Goal: Transaction & Acquisition: Book appointment/travel/reservation

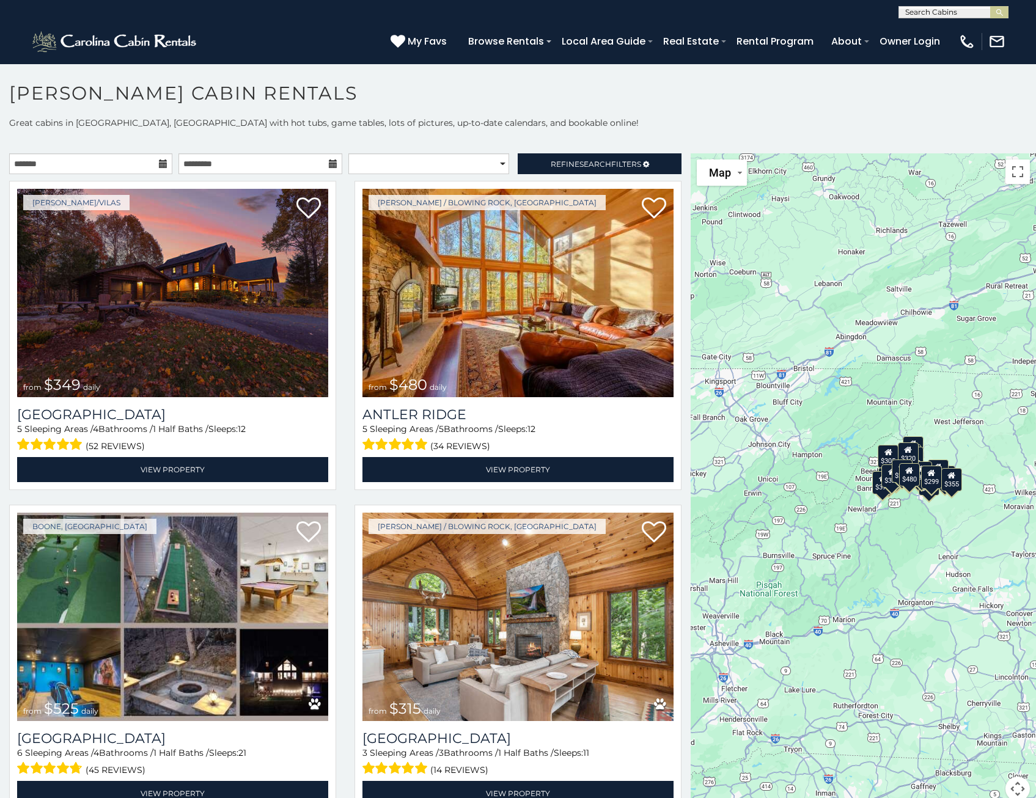
click at [910, 544] on div "$349 $480 $525 $315 $355 $675 $635 $930 $400 $451 $330 $400 $485 $460 $395 $695…" at bounding box center [862, 484] width 345 height 662
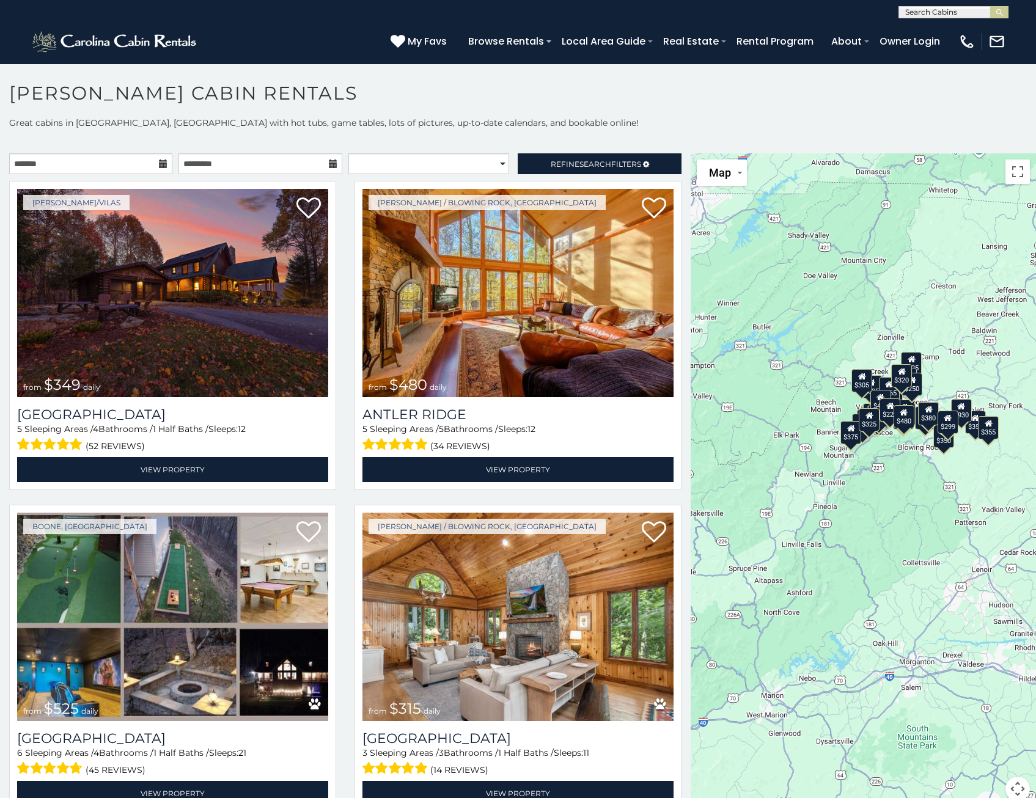
click at [910, 544] on div "$349 $480 $525 $315 $355 $675 $635 $930 $400 $451 $330 $400 $485 $460 $395 $695…" at bounding box center [862, 484] width 345 height 662
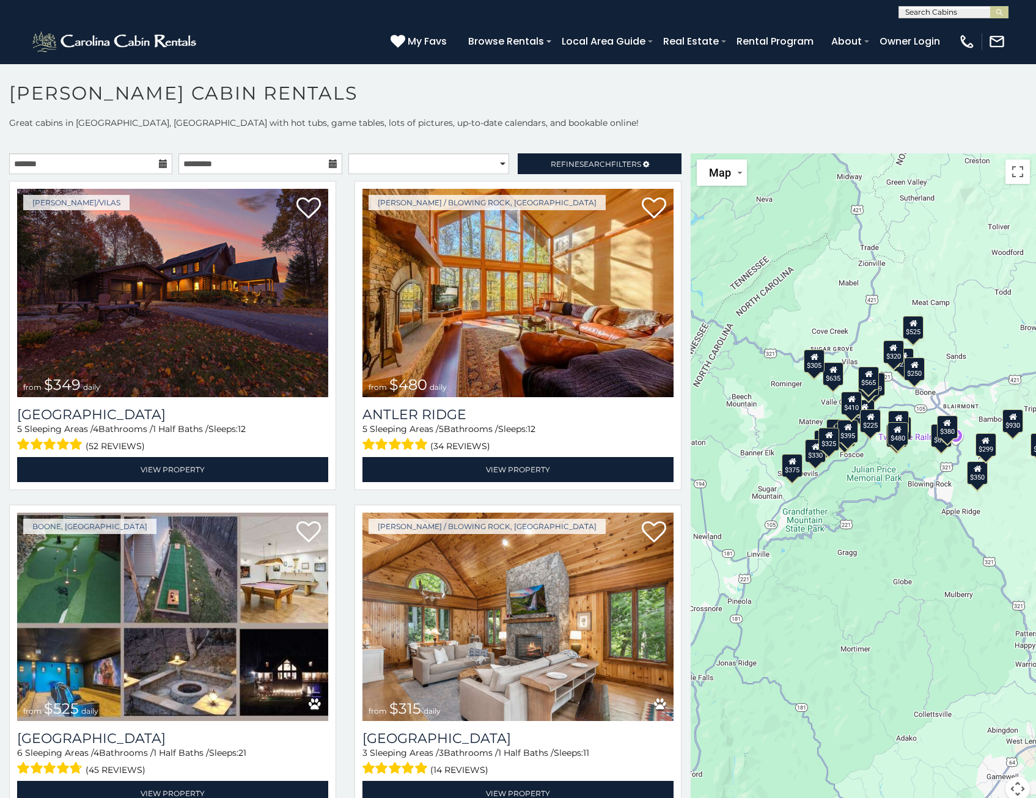
drag, startPoint x: 909, startPoint y: 421, endPoint x: 913, endPoint y: 620, distance: 199.2
click at [913, 620] on div "$349 $480 $525 $315 $355 $675 $635 $930 $400 $451 $330 $400 $485 $460 $395 $695…" at bounding box center [862, 484] width 345 height 662
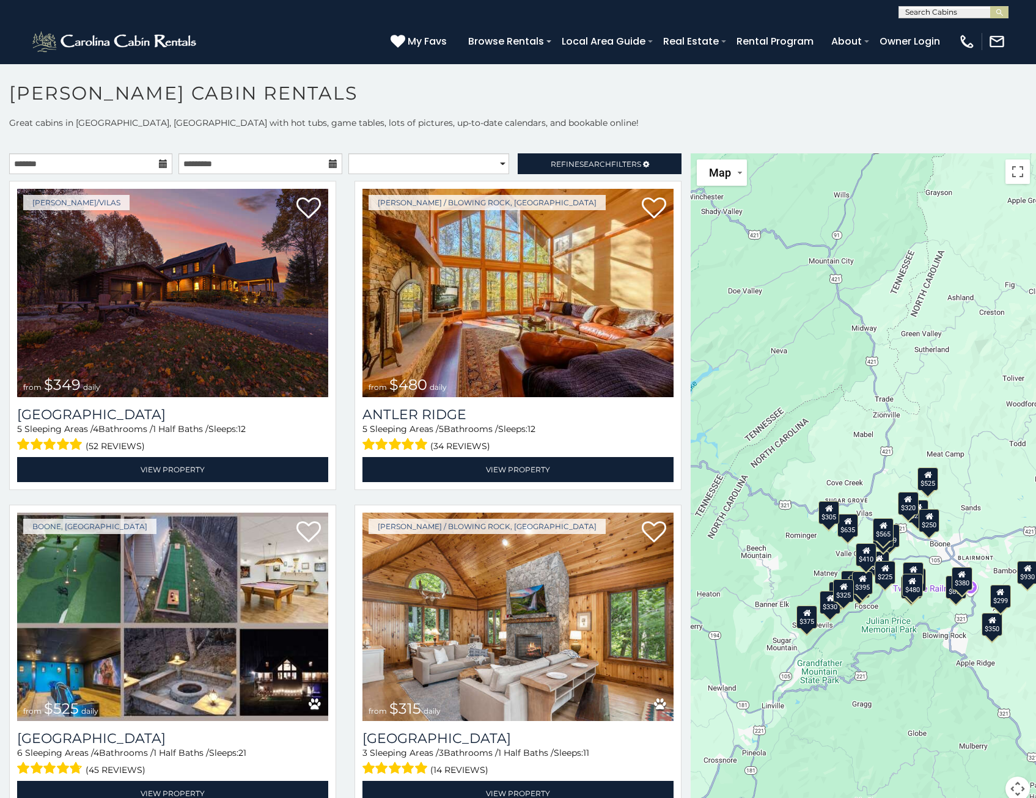
drag, startPoint x: 891, startPoint y: 594, endPoint x: 909, endPoint y: 659, distance: 67.9
click at [909, 659] on div "$349 $480 $525 $315 $355 $675 $635 $930 $400 $451 $330 $400 $485 $460 $395 $695…" at bounding box center [862, 484] width 345 height 662
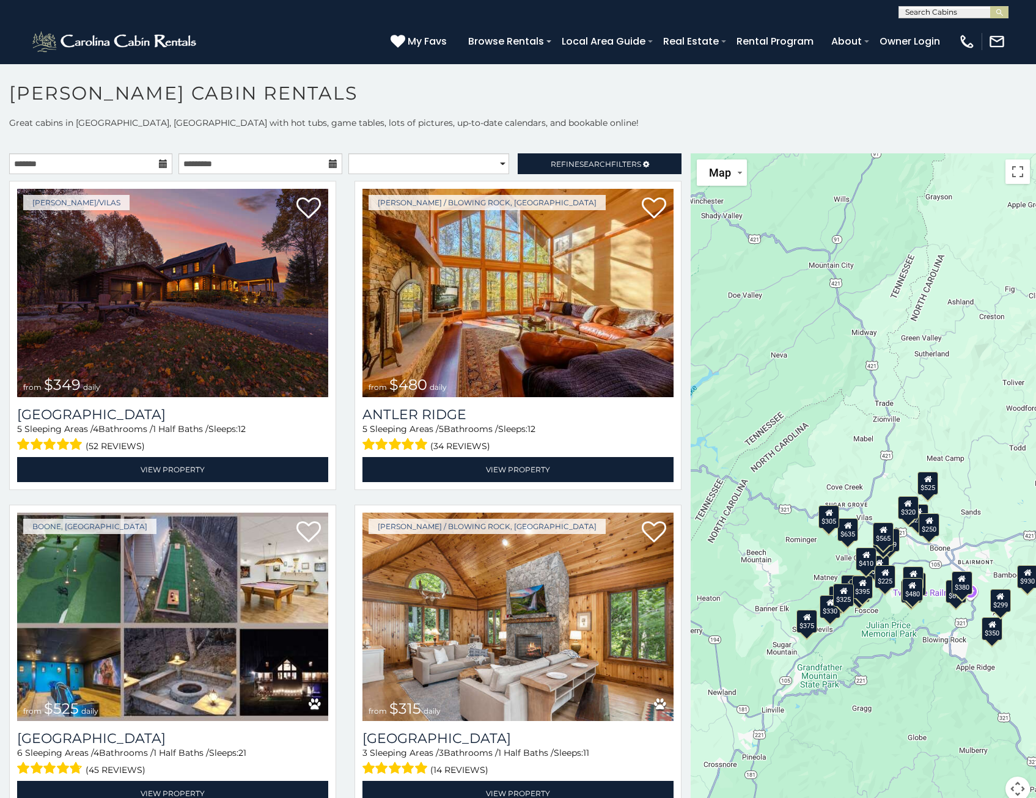
click at [781, 563] on div "$349 $480 $525 $315 $355 $675 $635 $930 $400 $451 $330 $400 $485 $460 $395 $695…" at bounding box center [862, 484] width 345 height 662
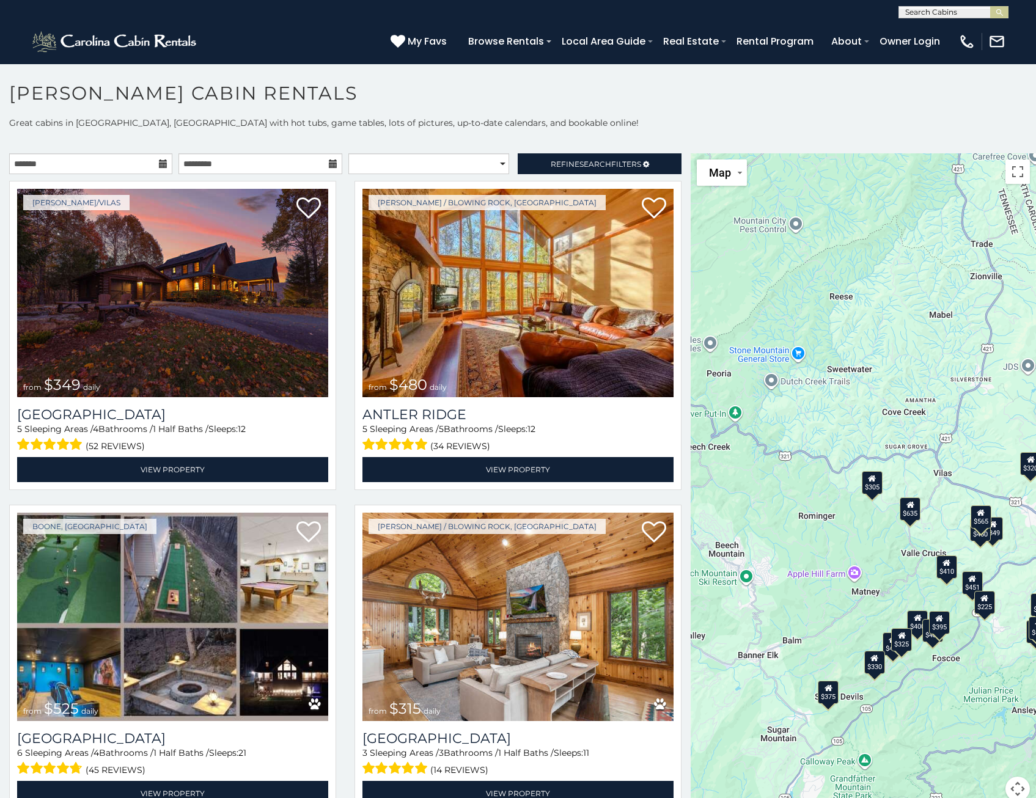
click at [903, 599] on div "$349 $480 $525 $315 $355 $675 $635 $930 $400 $451 $330 $400 $485 $460 $395 $695…" at bounding box center [862, 484] width 345 height 662
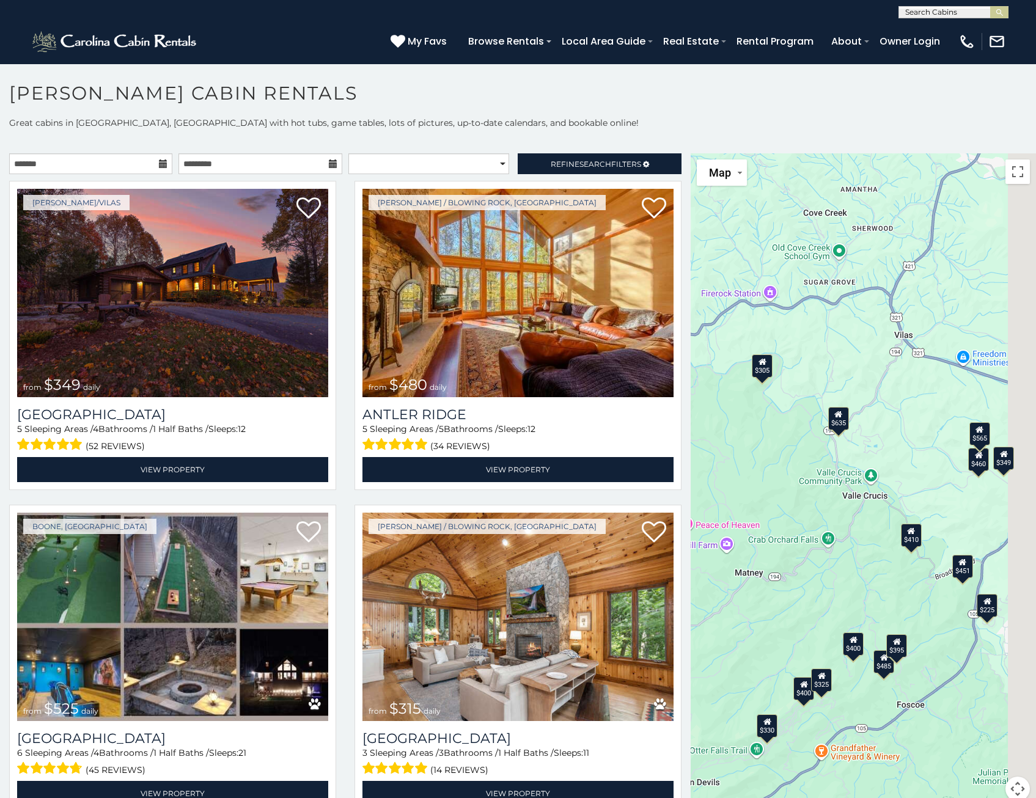
drag, startPoint x: 854, startPoint y: 587, endPoint x: 739, endPoint y: 572, distance: 115.3
click at [747, 572] on div "$349 $480 $525 $315 $355 $675 $635 $930 $400 $451 $330 $400 $485 $460 $395 $695…" at bounding box center [862, 484] width 345 height 662
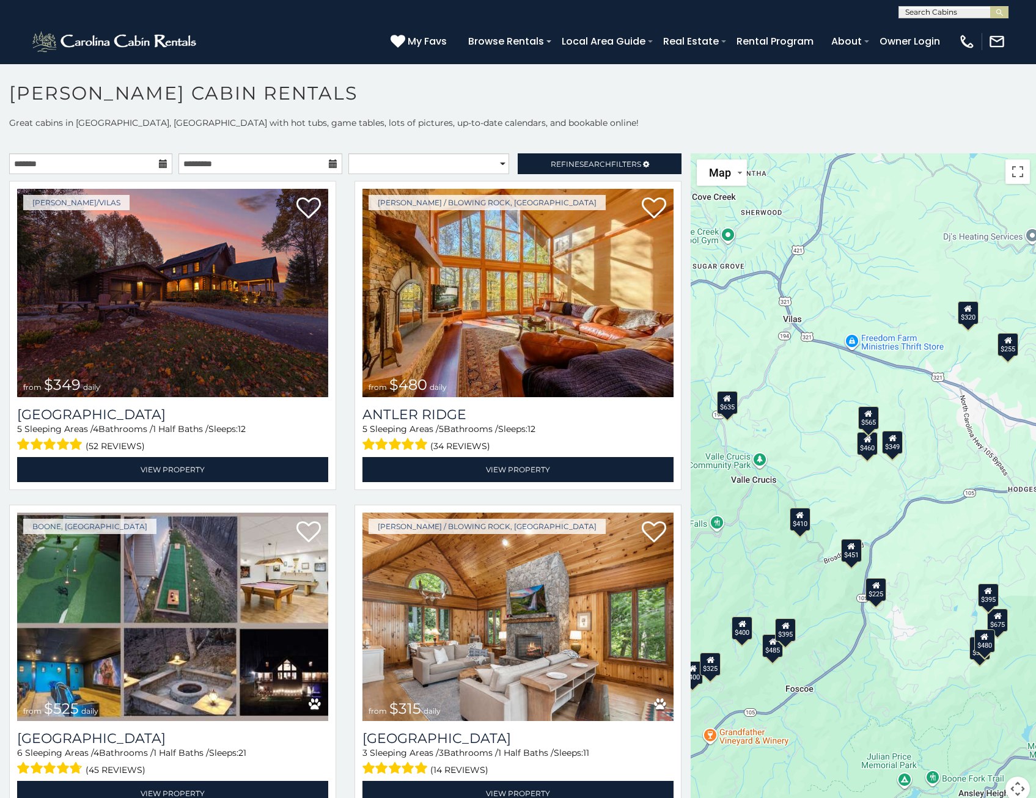
drag, startPoint x: 954, startPoint y: 563, endPoint x: 890, endPoint y: 551, distance: 65.3
click at [890, 551] on div "$349 $480 $525 $315 $355 $675 $635 $930 $400 $451 $330 $400 $485 $460 $395 $695…" at bounding box center [862, 484] width 345 height 662
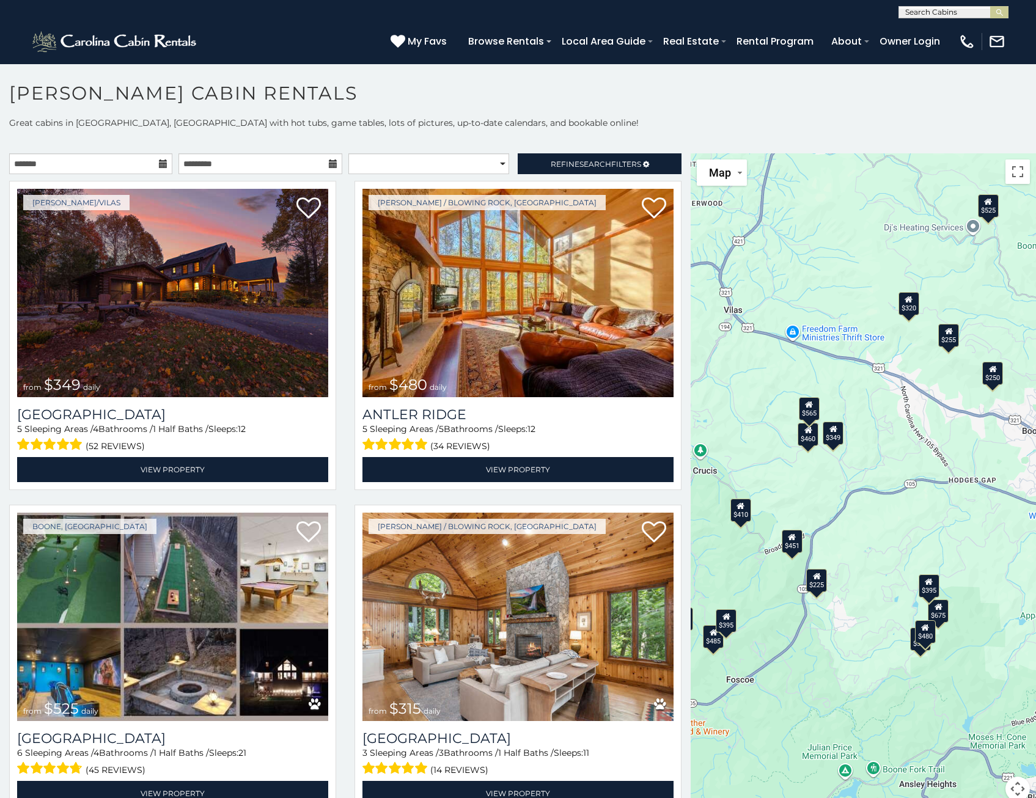
click at [886, 543] on div "$349 $480 $525 $315 $355 $675 $635 $930 $400 $451 $330 $400 $485 $460 $395 $695…" at bounding box center [862, 484] width 345 height 662
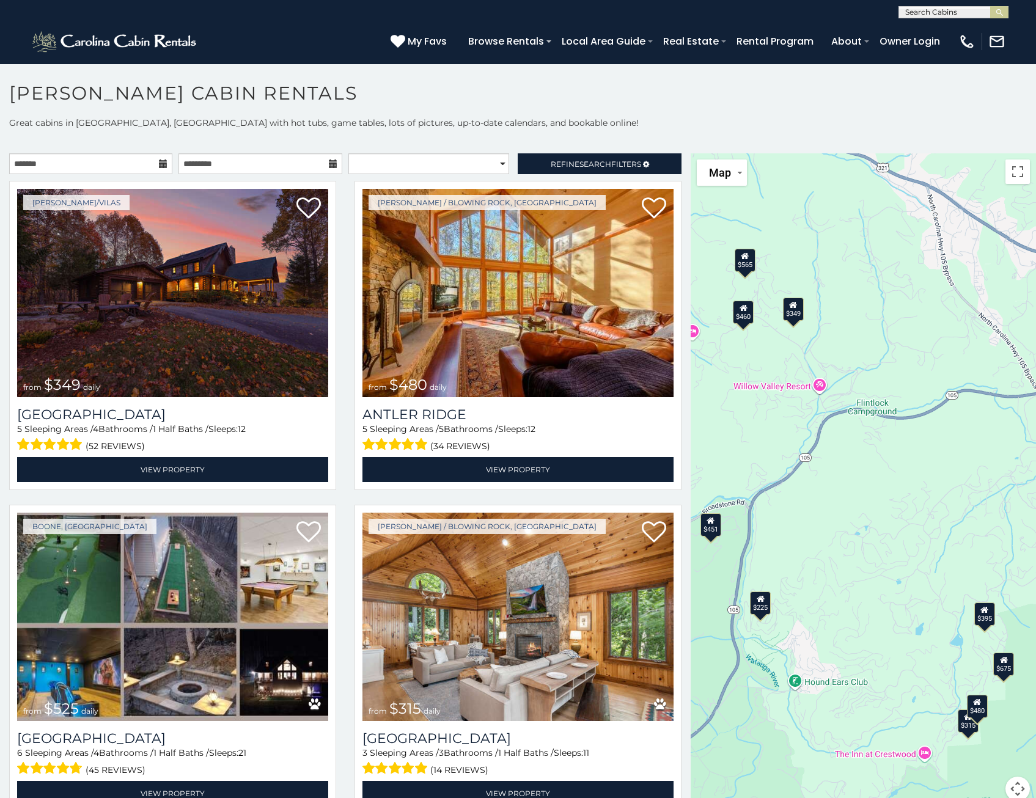
drag, startPoint x: 891, startPoint y: 624, endPoint x: 910, endPoint y: 596, distance: 33.6
click at [910, 596] on div "$349 $480 $525 $315 $355 $675 $635 $930 $400 $451 $330 $400 $485 $460 $395 $695…" at bounding box center [862, 484] width 345 height 662
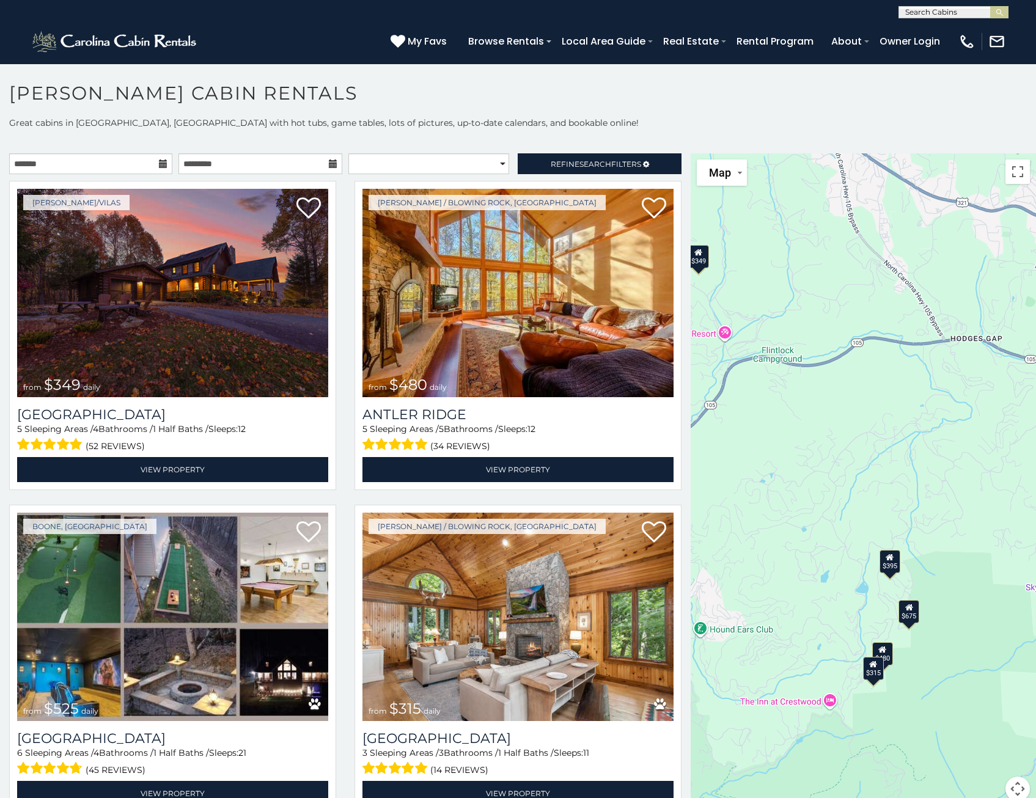
drag, startPoint x: 896, startPoint y: 549, endPoint x: 800, endPoint y: 496, distance: 109.4
click at [800, 496] on div "$349 $480 $525 $315 $355 $675 $635 $930 $400 $451 $330 $400 $485 $460 $395 $695…" at bounding box center [862, 484] width 345 height 662
click at [886, 558] on icon at bounding box center [890, 557] width 8 height 9
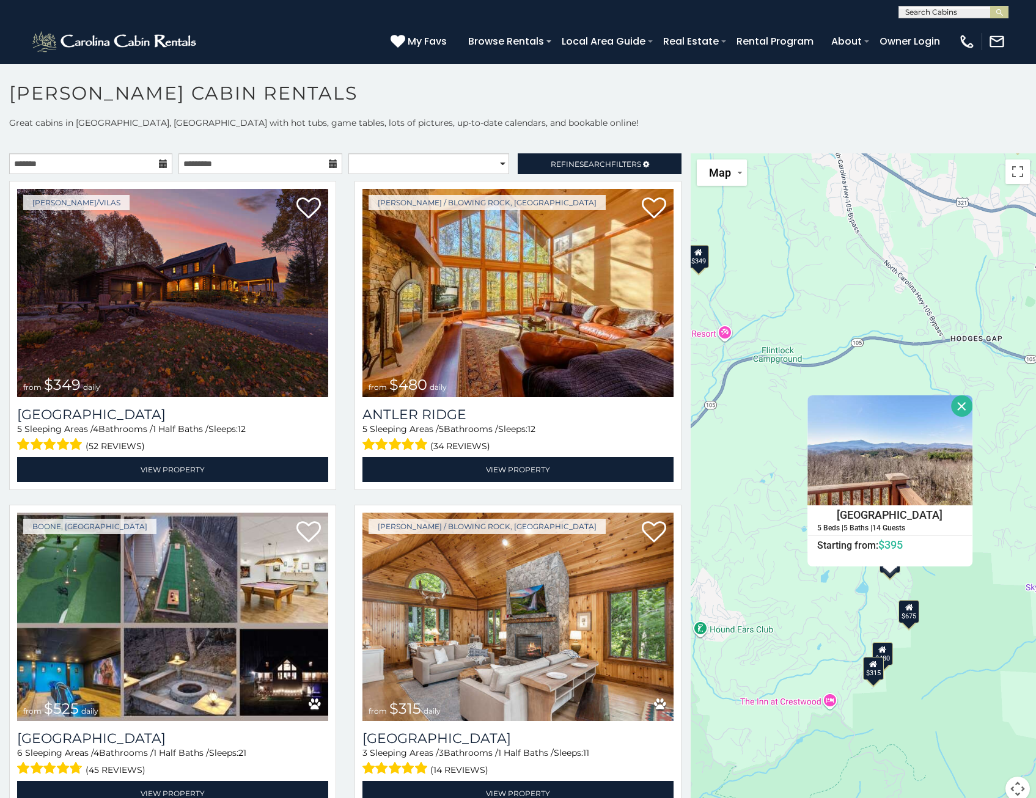
click at [313, 24] on div "(828) 295-6000 My Favs Browse Rentals Local Area Guide Activities & Attractions…" at bounding box center [518, 41] width 1036 height 46
click at [393, 168] on select "**********" at bounding box center [428, 163] width 161 height 21
click at [445, 128] on p "Great cabins in Boone, NC with hot tubs, game tables, lots of pictures, up-to-d…" at bounding box center [518, 123] width 1036 height 12
click at [912, 13] on input "text" at bounding box center [952, 14] width 107 height 12
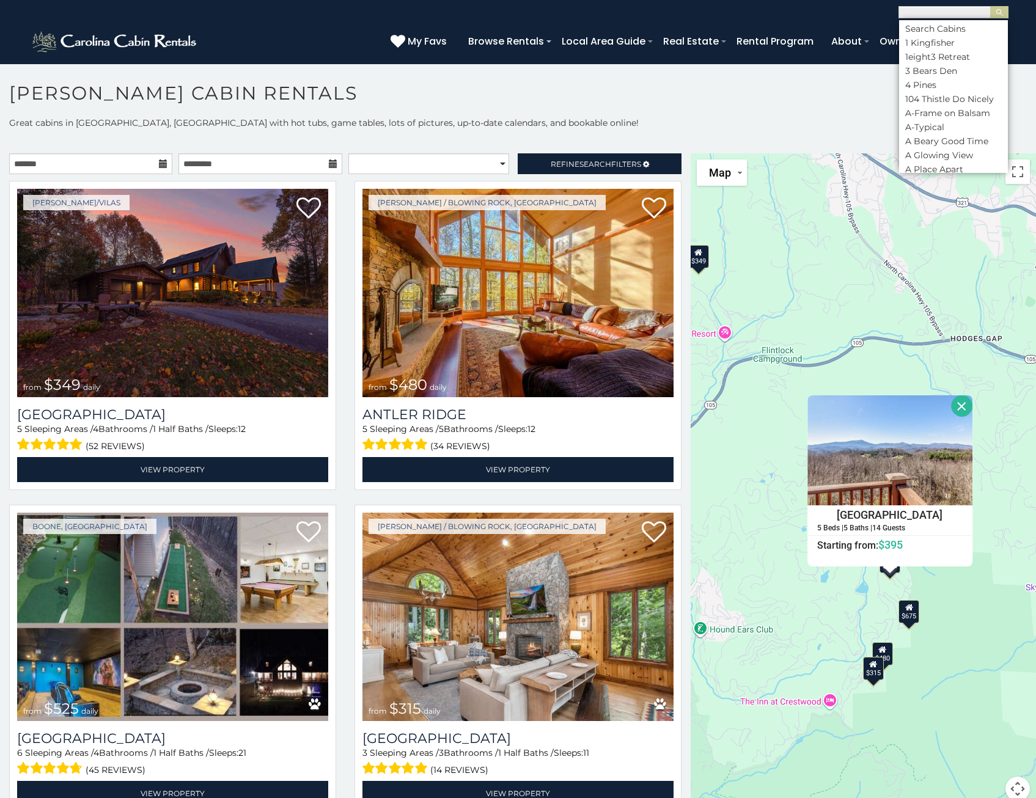
paste input "**********"
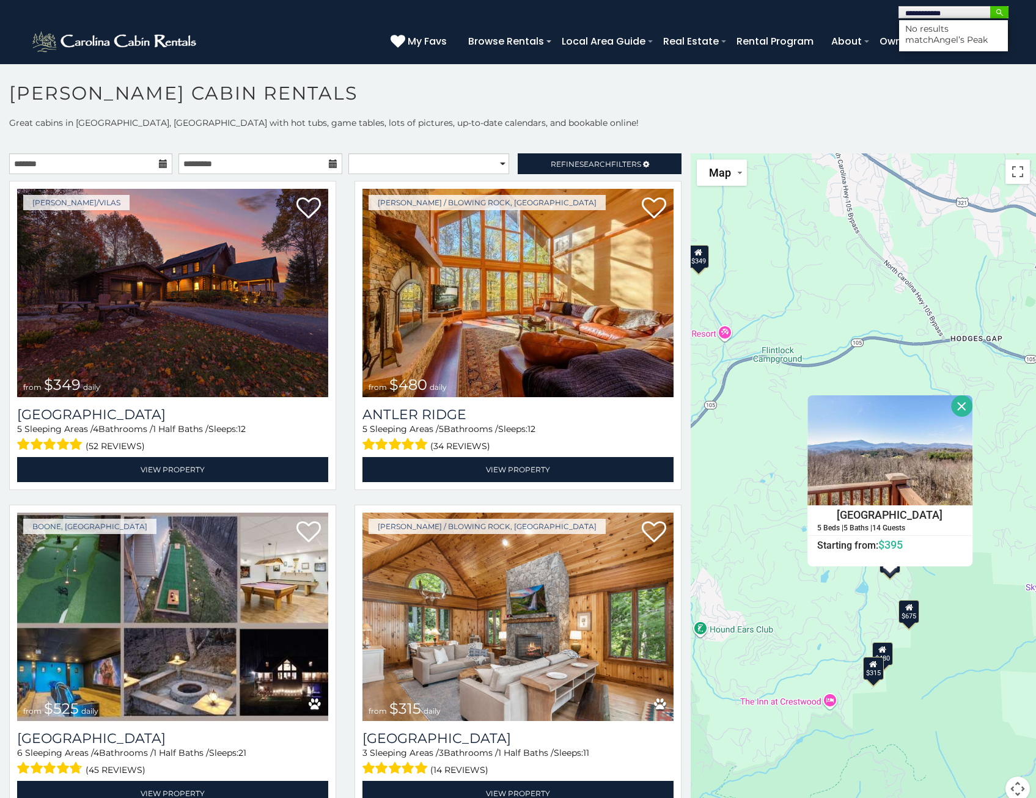
type input "**********"
click at [1000, 11] on img "submit" at bounding box center [999, 12] width 9 height 9
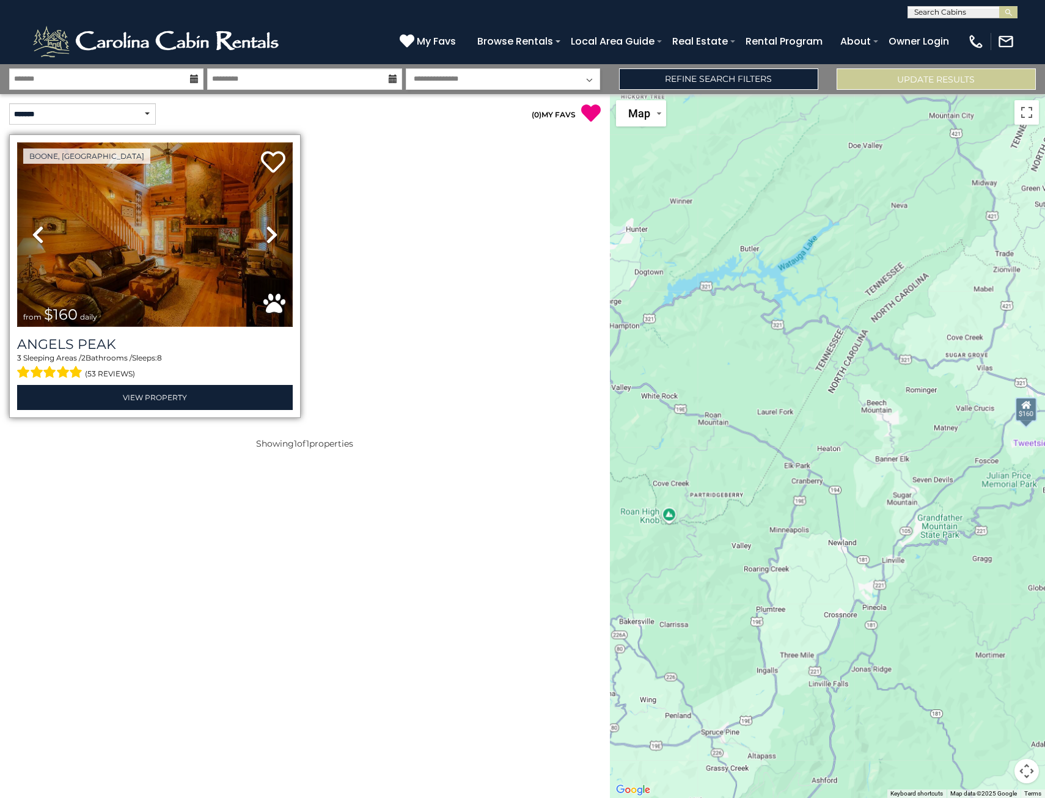
click at [97, 293] on img at bounding box center [155, 234] width 276 height 185
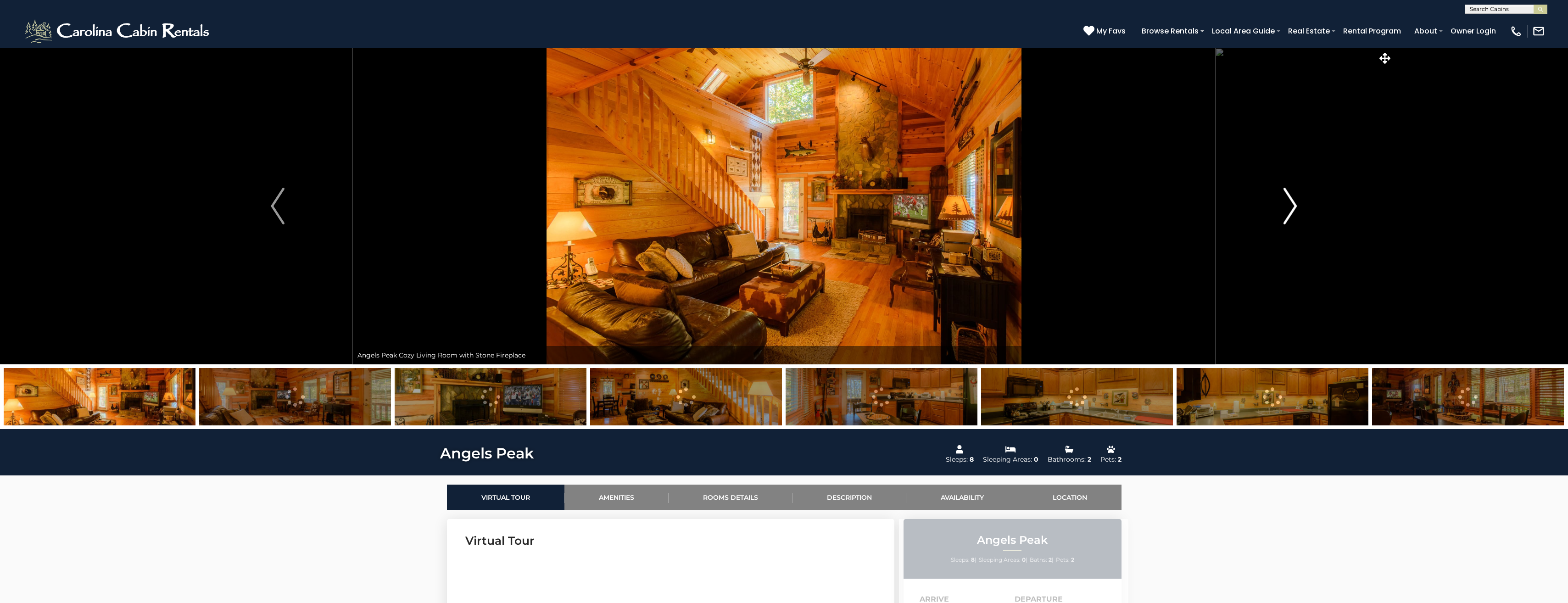
click at [777, 204] on img "Next" at bounding box center [1290, 206] width 14 height 37
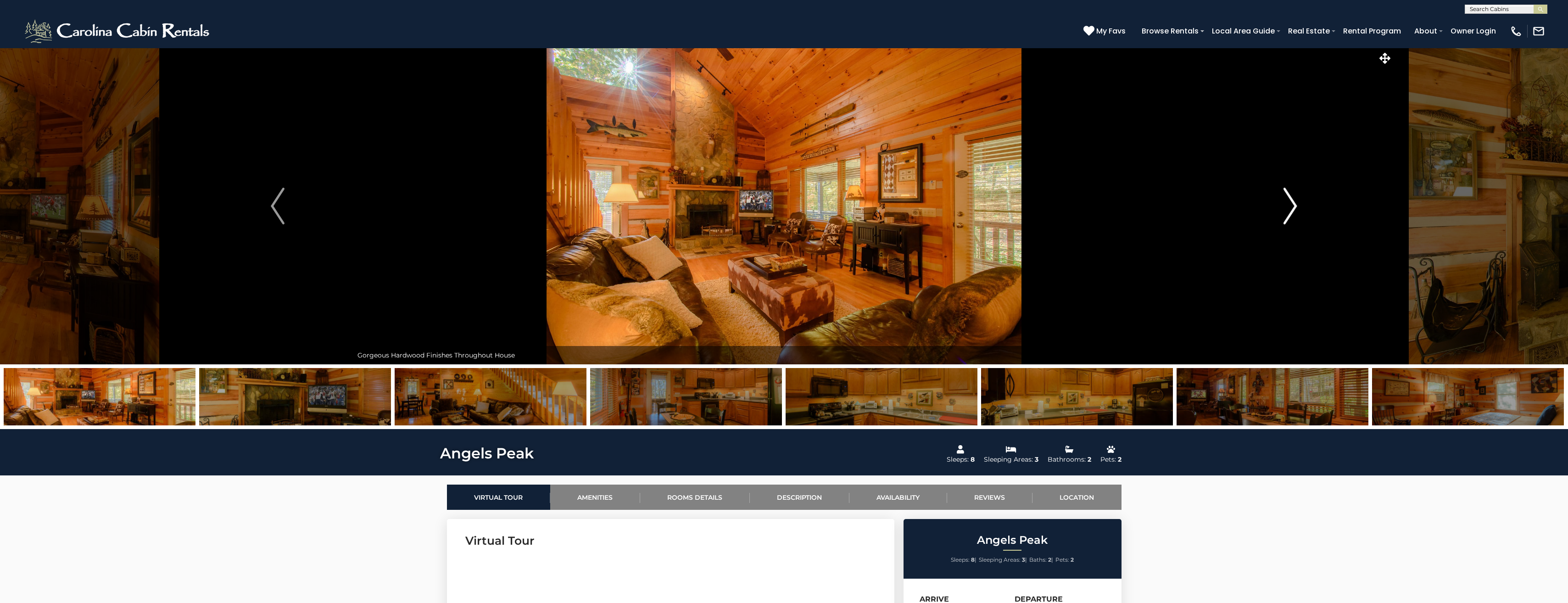
click at [777, 201] on img "Next" at bounding box center [1290, 206] width 14 height 37
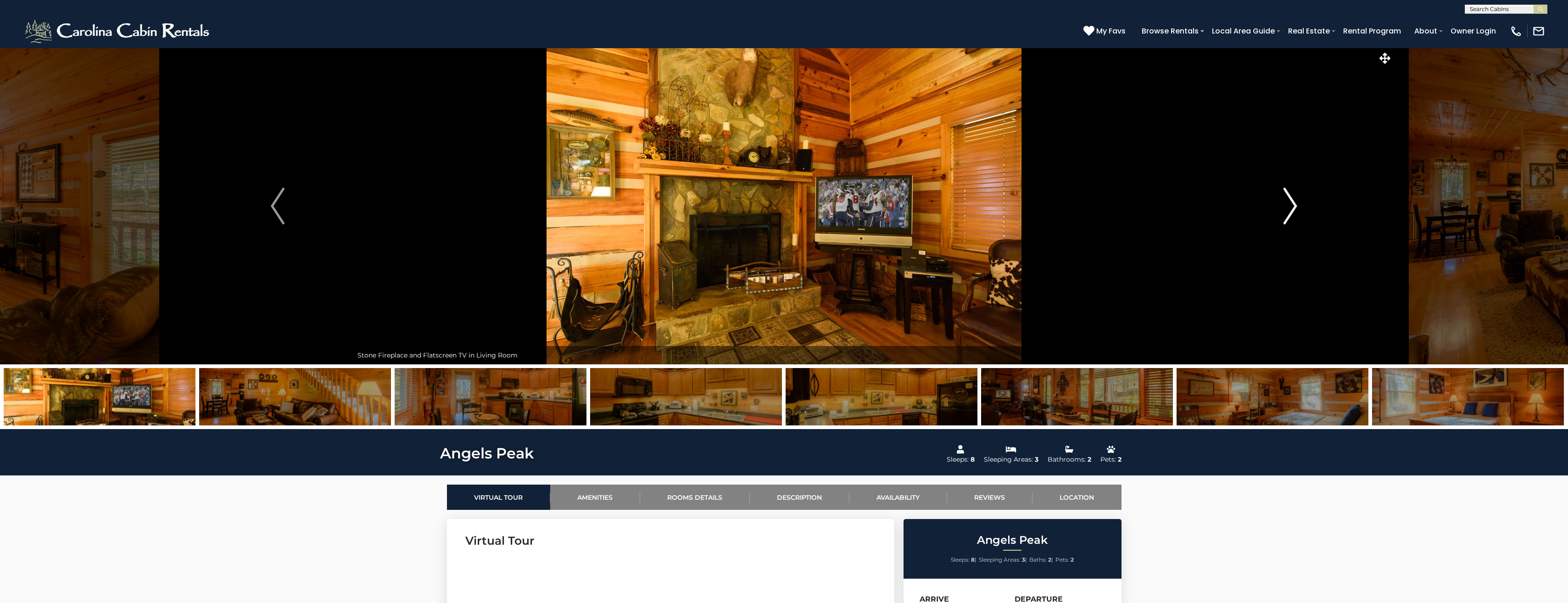
click at [777, 201] on img "Next" at bounding box center [1290, 206] width 14 height 37
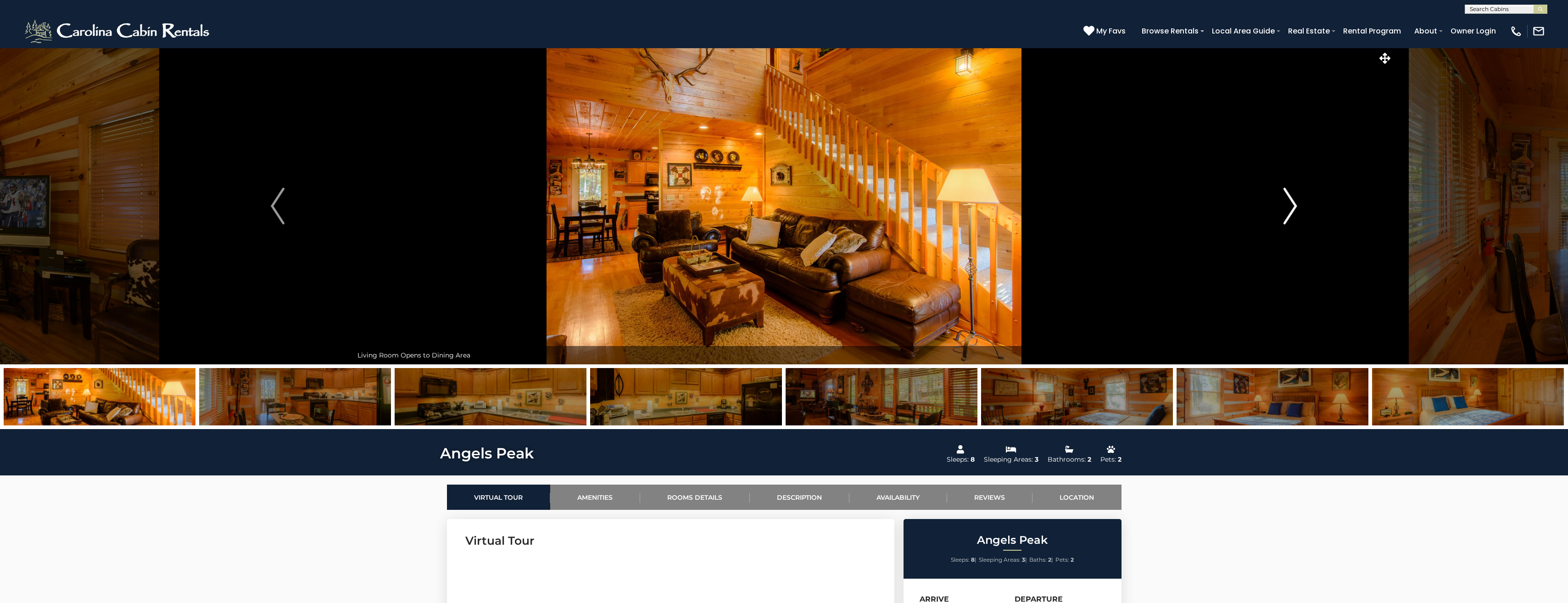
click at [777, 212] on button "Next" at bounding box center [1290, 207] width 150 height 317
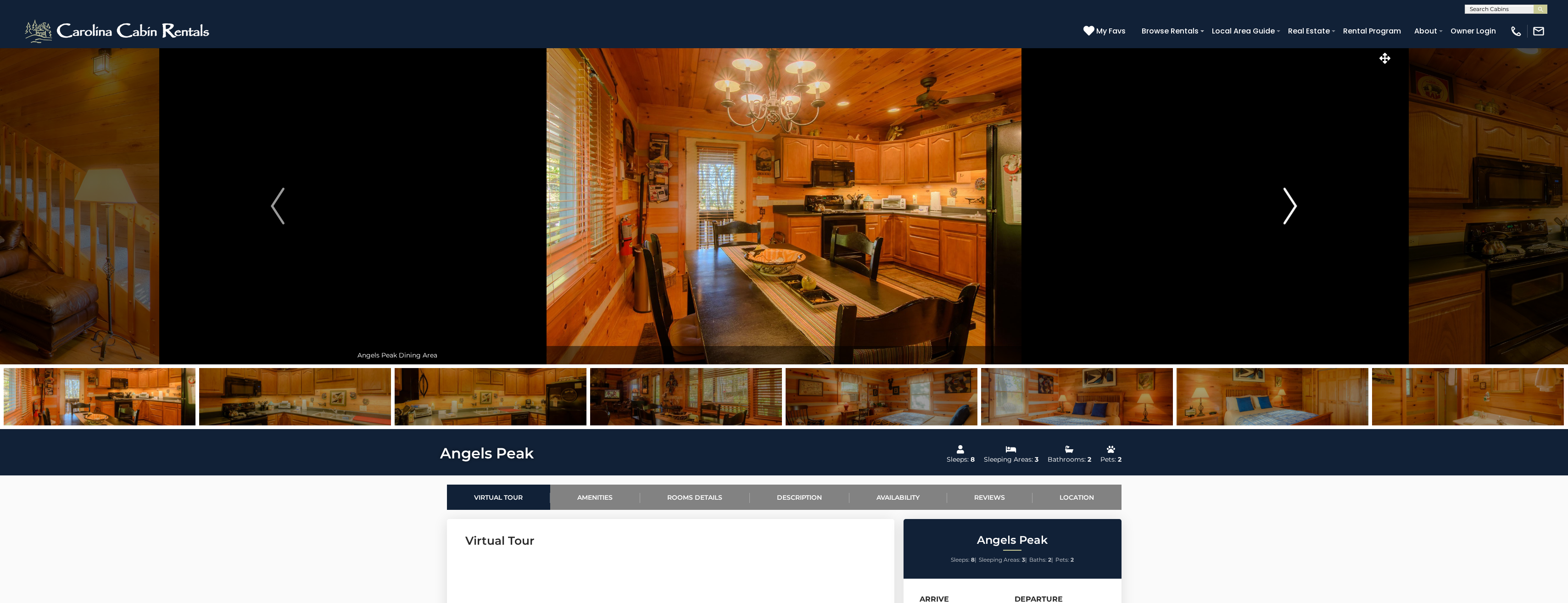
click at [777, 210] on img "Next" at bounding box center [1290, 206] width 14 height 37
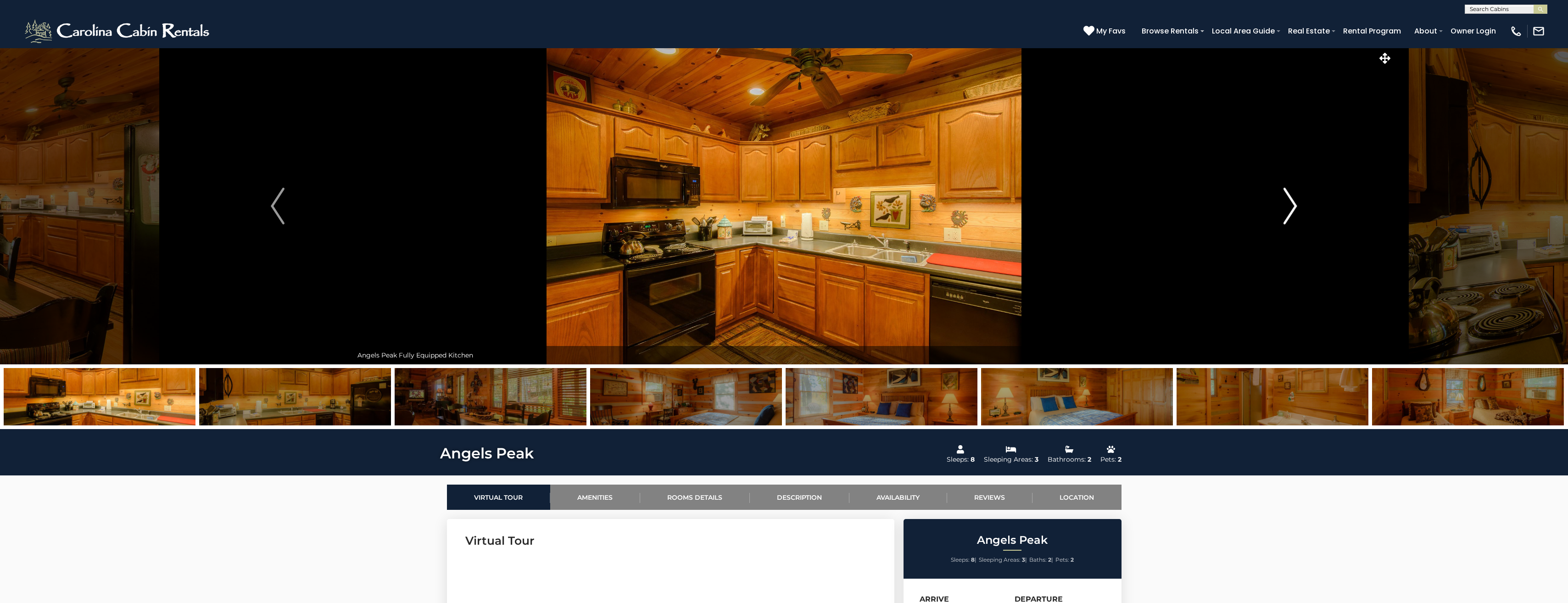
click at [777, 211] on img "Next" at bounding box center [1290, 206] width 14 height 37
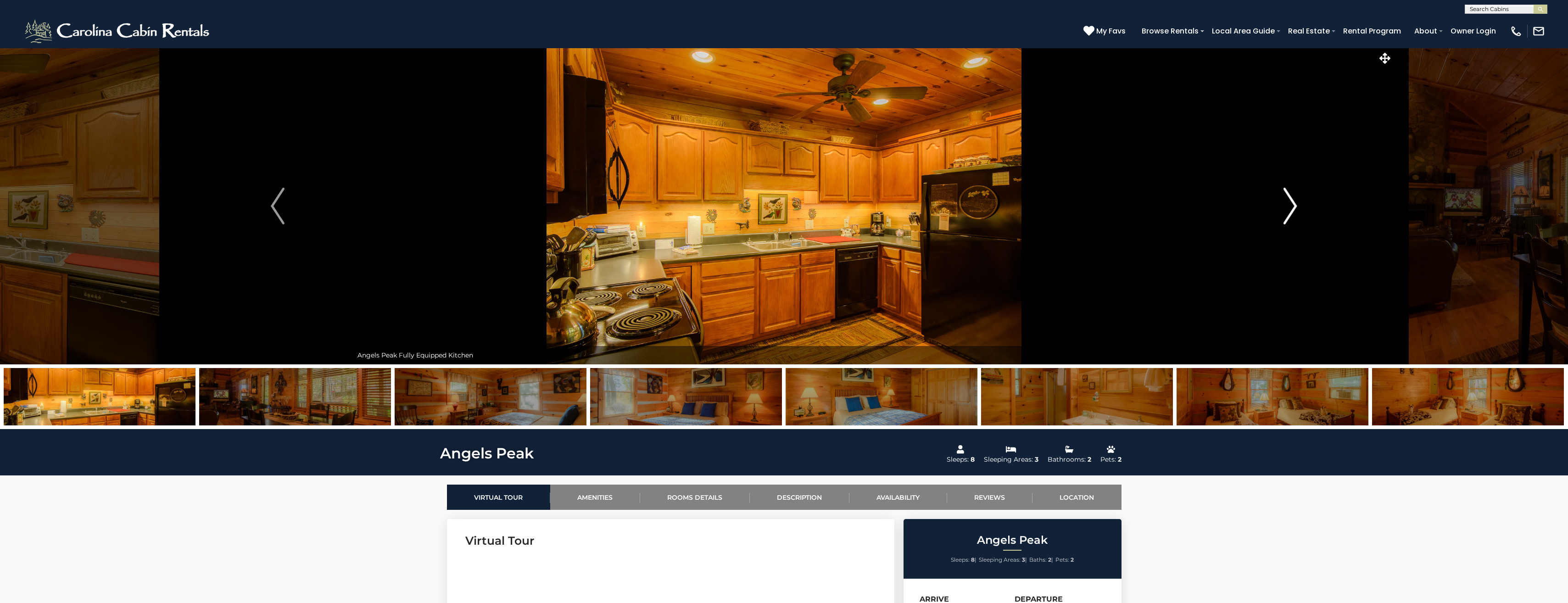
click at [777, 211] on img "Next" at bounding box center [1290, 206] width 14 height 37
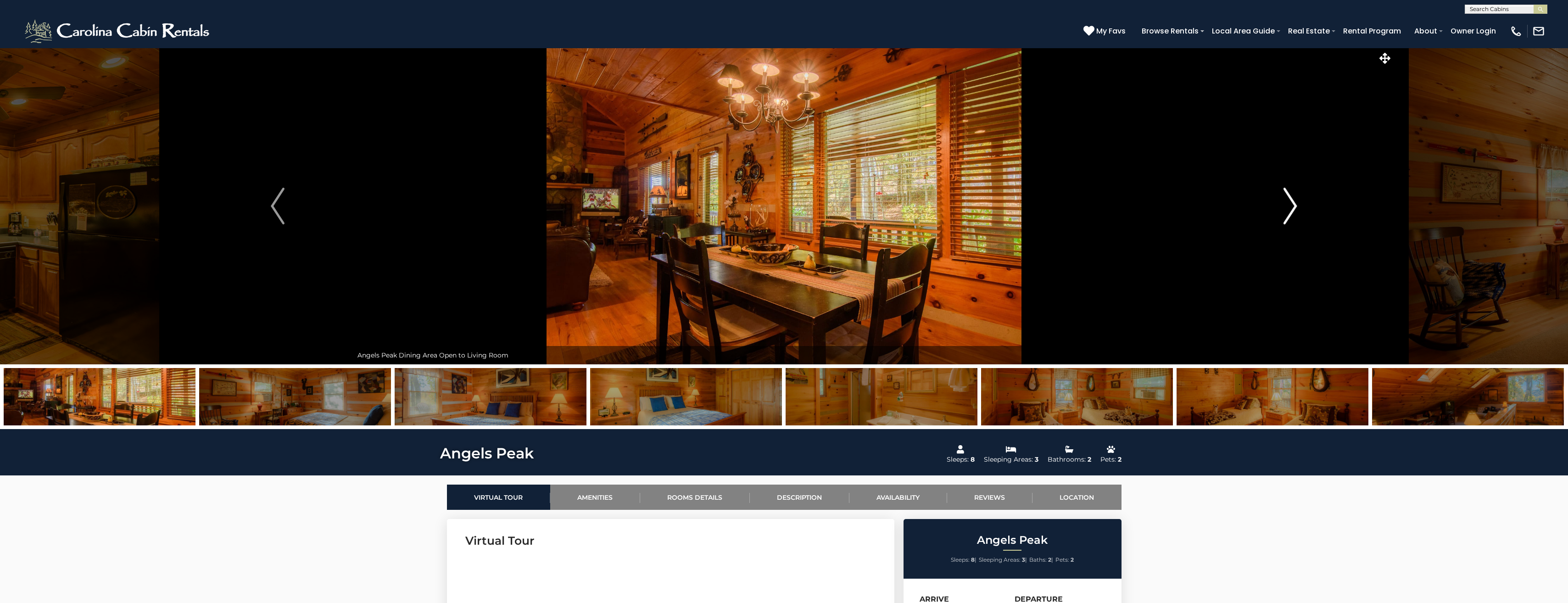
click at [777, 211] on img "Next" at bounding box center [1290, 206] width 14 height 37
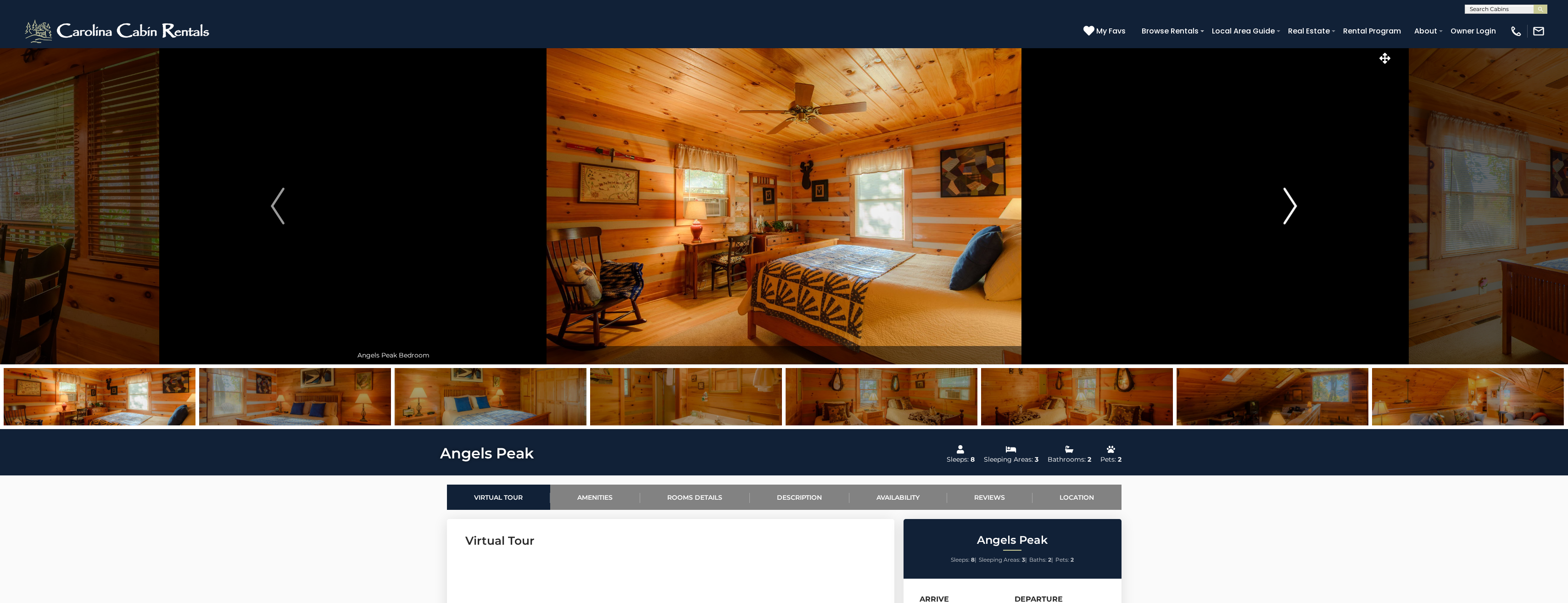
click at [777, 211] on img "Next" at bounding box center [1290, 206] width 14 height 37
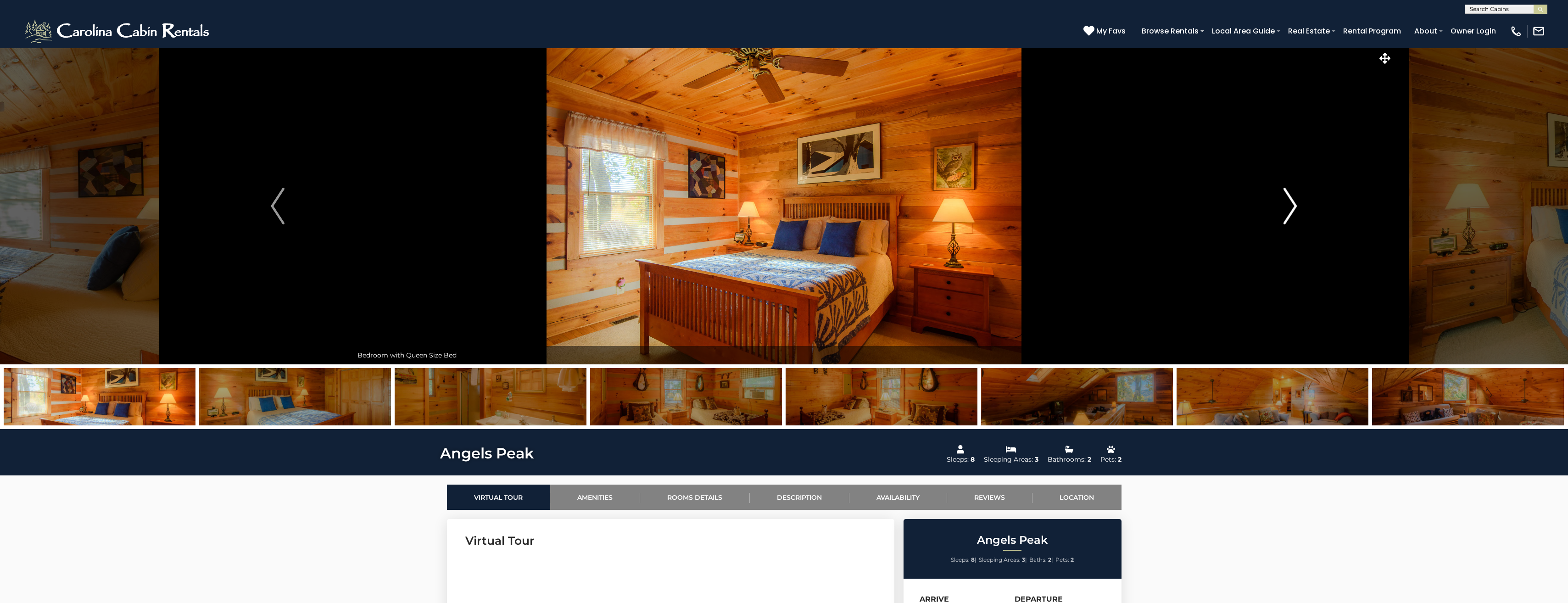
click at [777, 211] on img "Next" at bounding box center [1290, 206] width 14 height 37
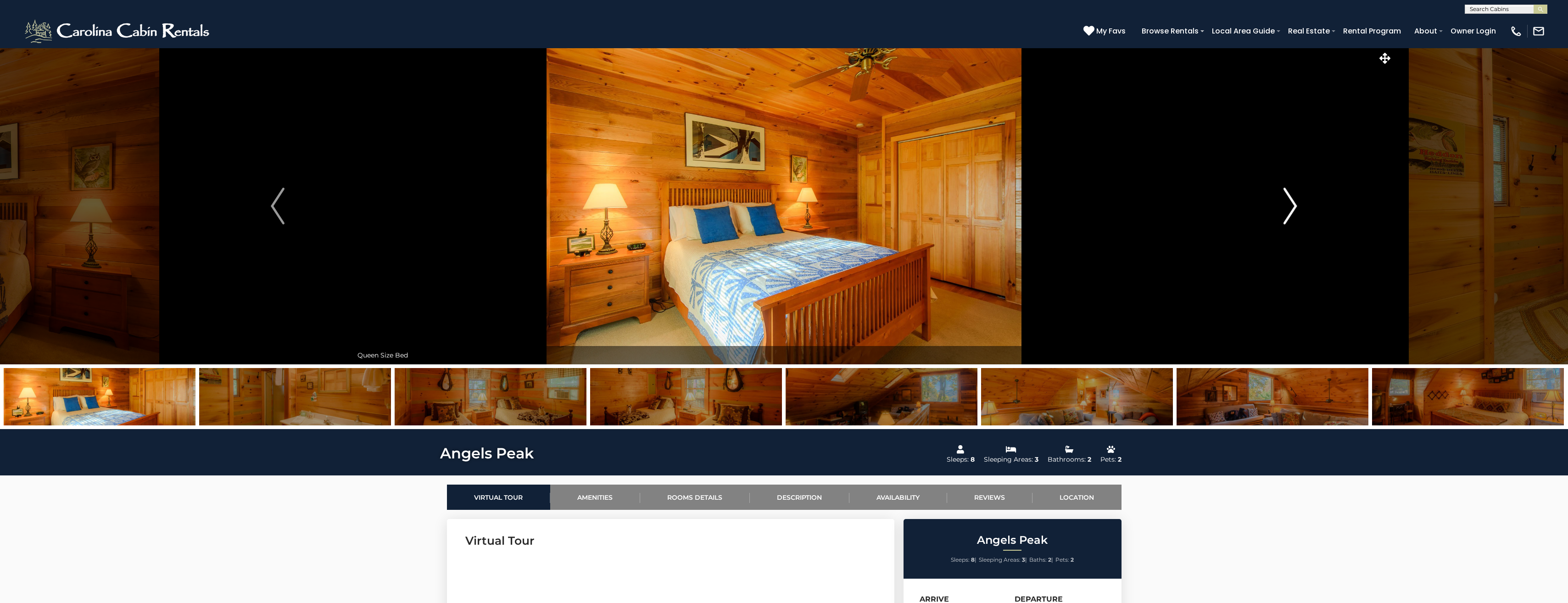
click at [777, 211] on img "Next" at bounding box center [1290, 206] width 14 height 37
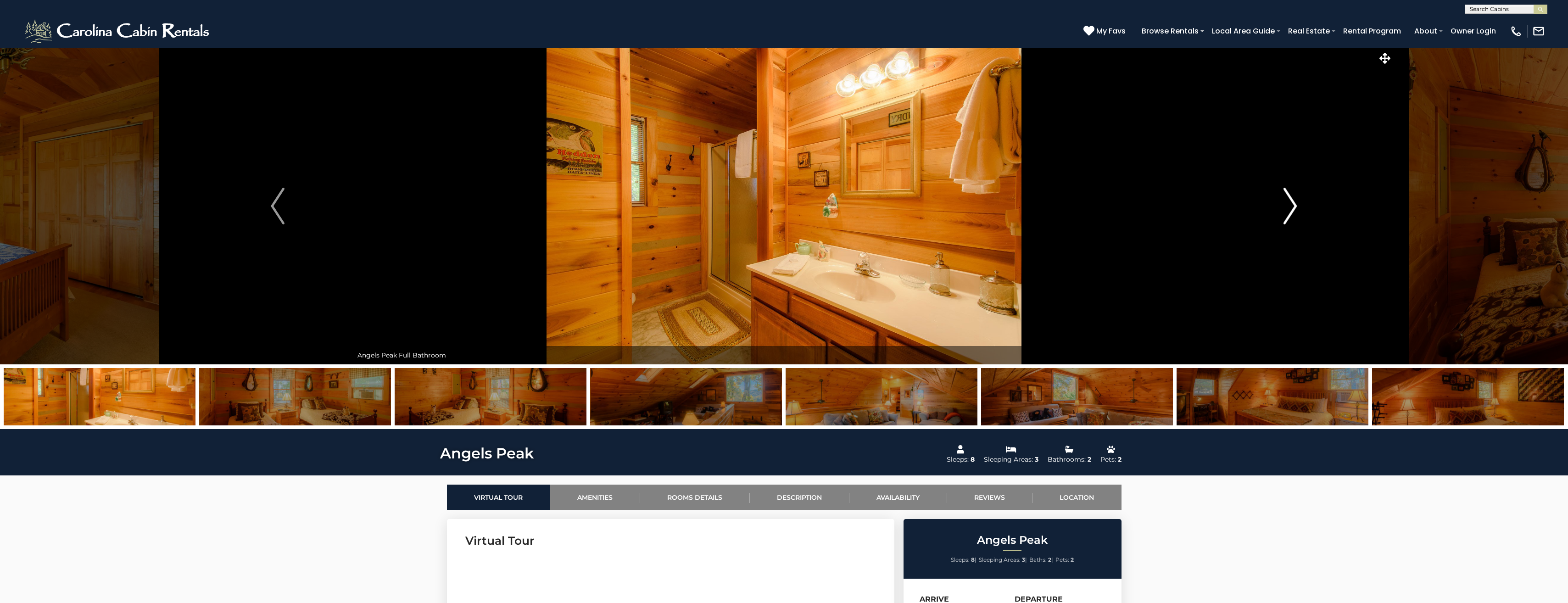
click at [777, 211] on img "Next" at bounding box center [1290, 206] width 14 height 37
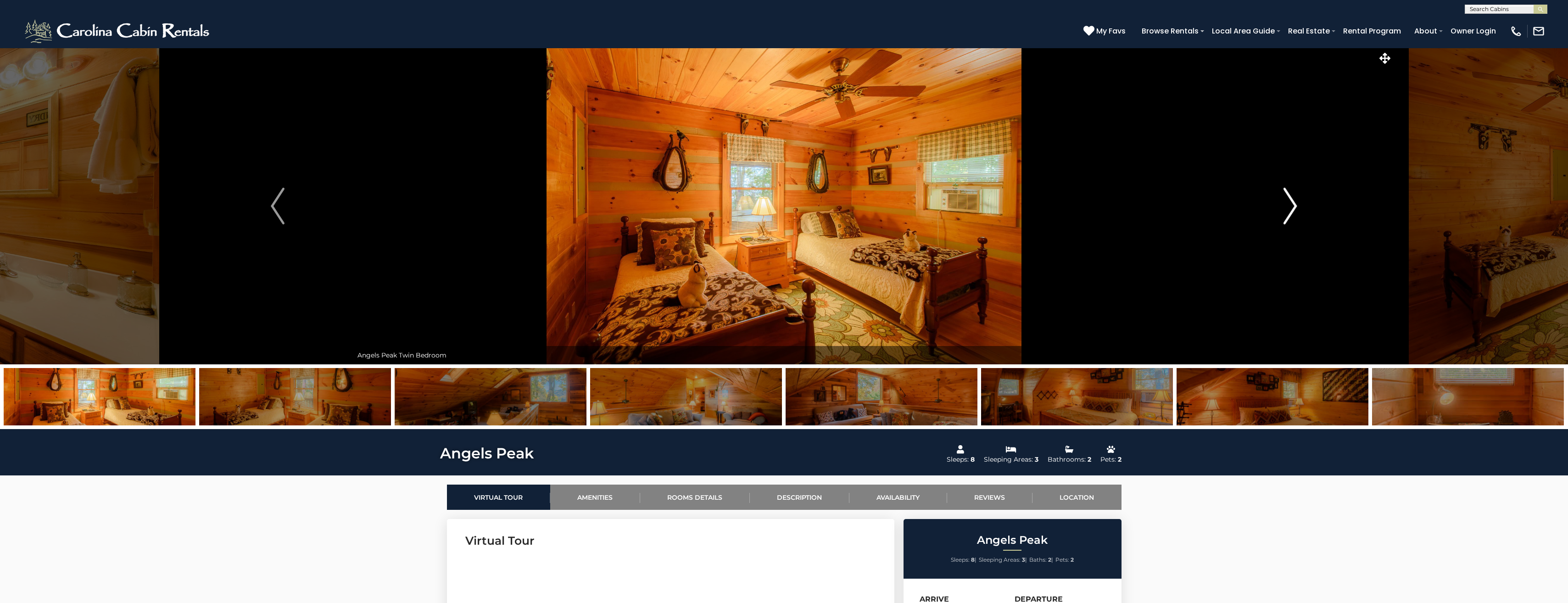
click at [777, 211] on img "Next" at bounding box center [1290, 206] width 14 height 37
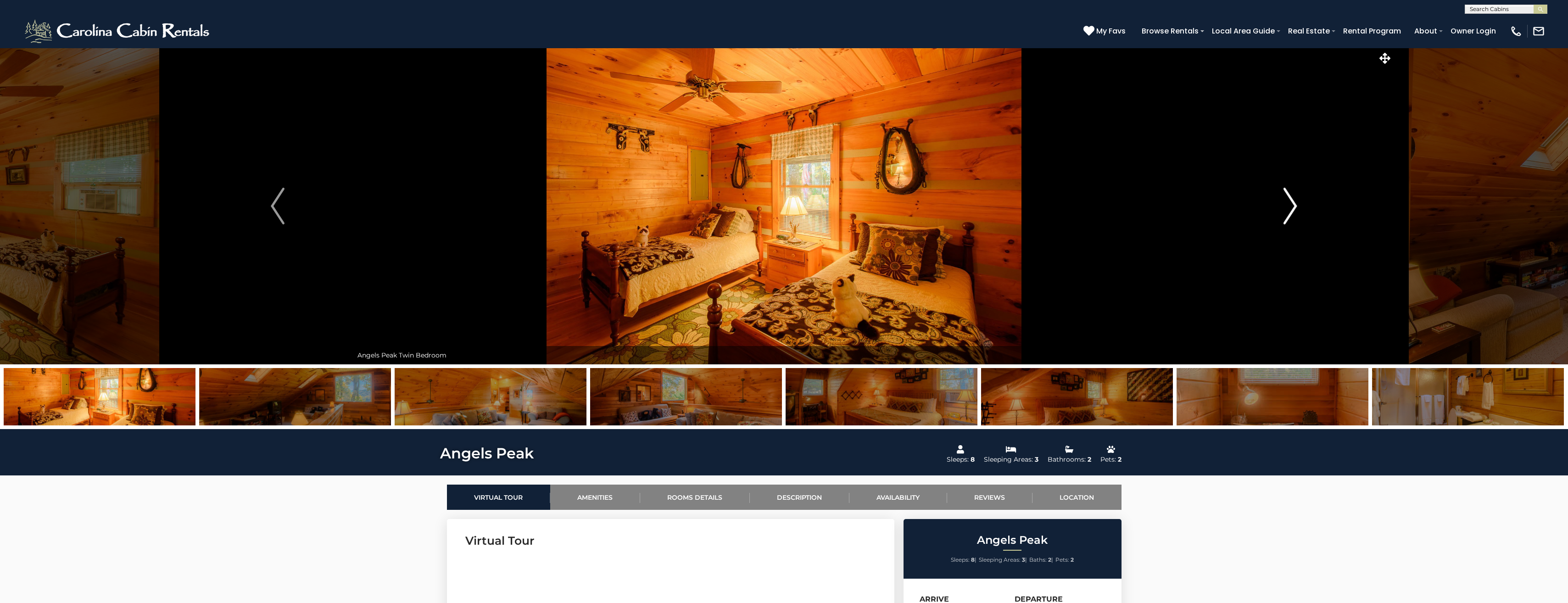
click at [777, 211] on img "Next" at bounding box center [1290, 206] width 14 height 37
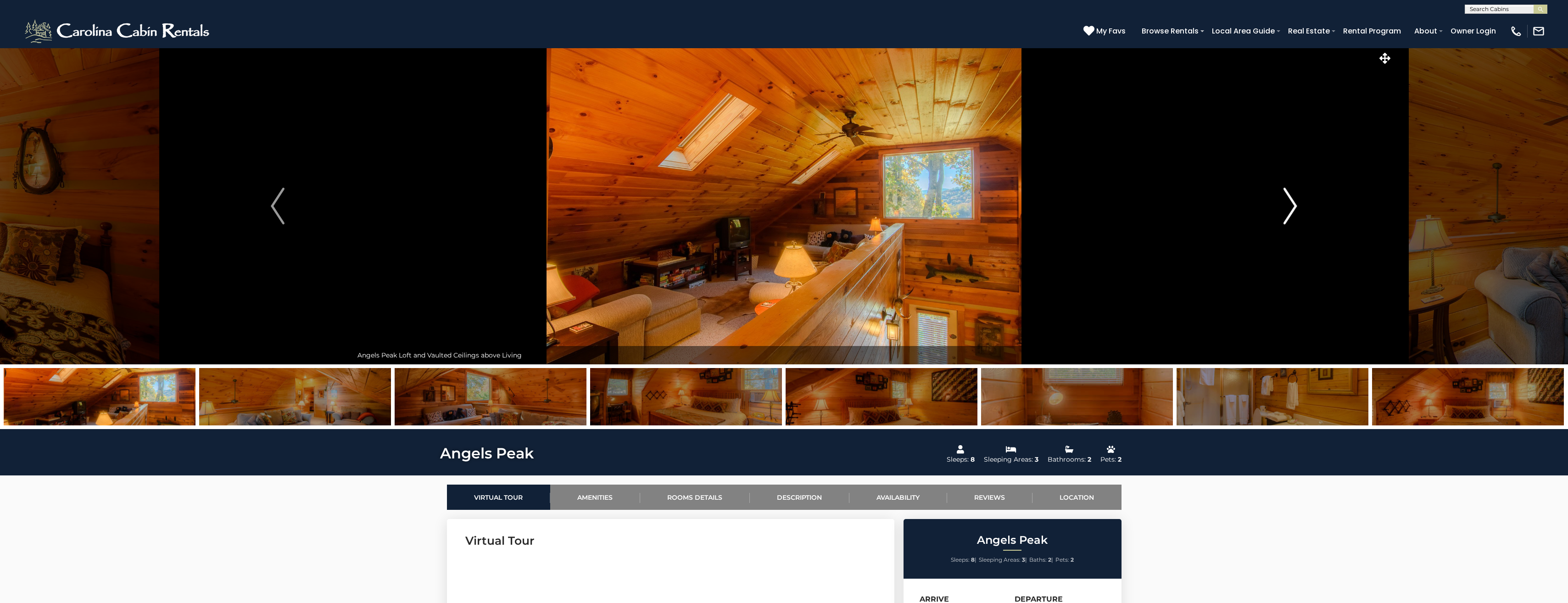
click at [777, 211] on img "Next" at bounding box center [1290, 206] width 14 height 37
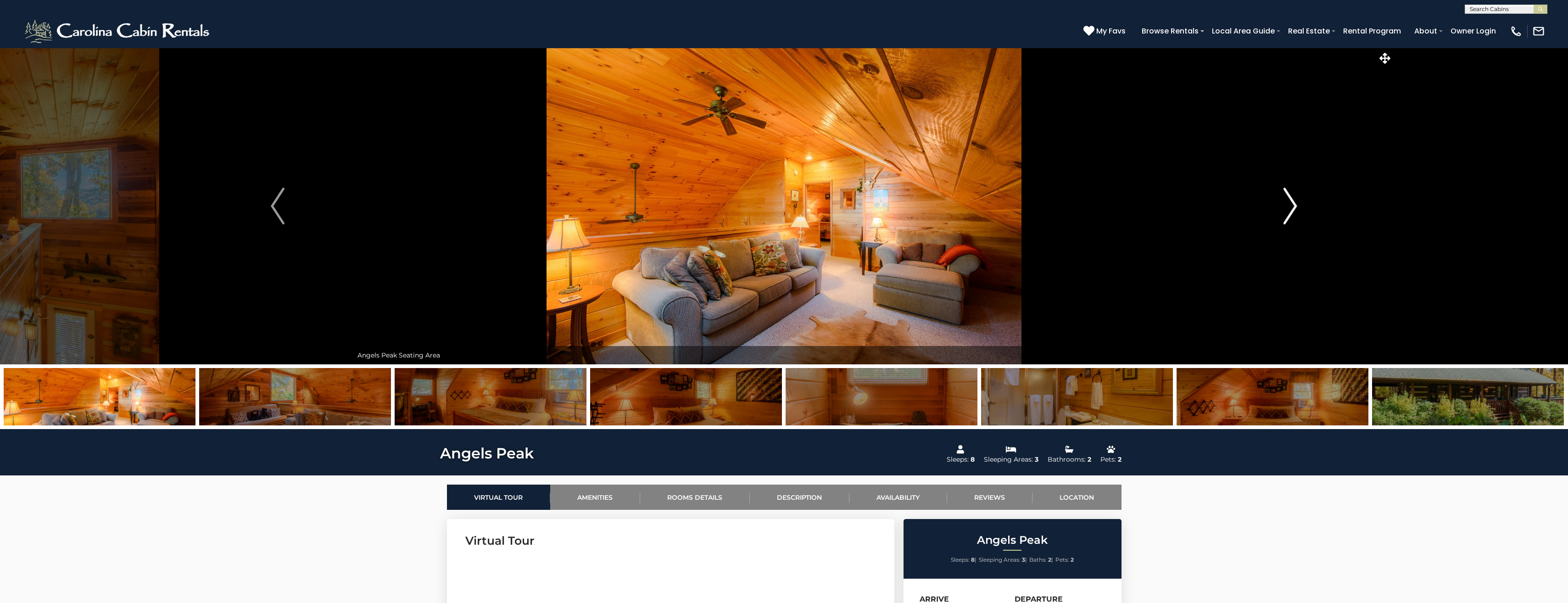
click at [777, 211] on img "Next" at bounding box center [1290, 206] width 14 height 37
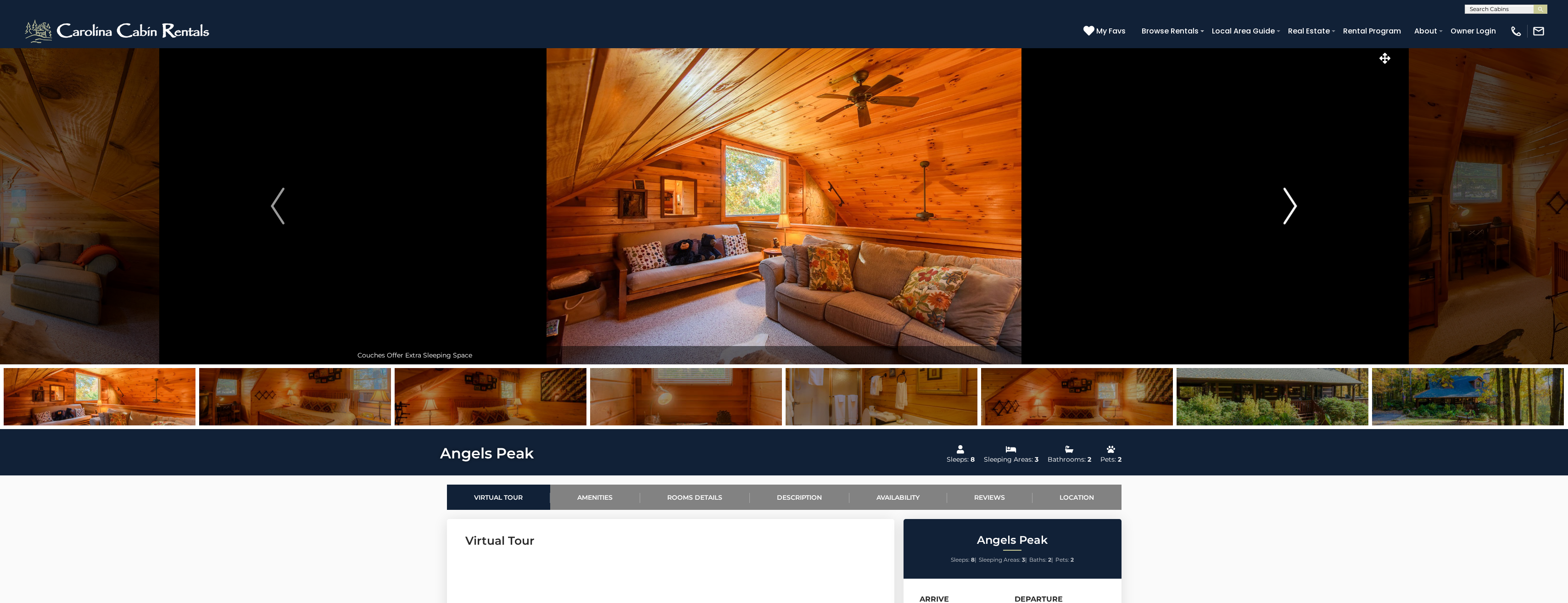
click at [777, 211] on img "Next" at bounding box center [1290, 206] width 14 height 37
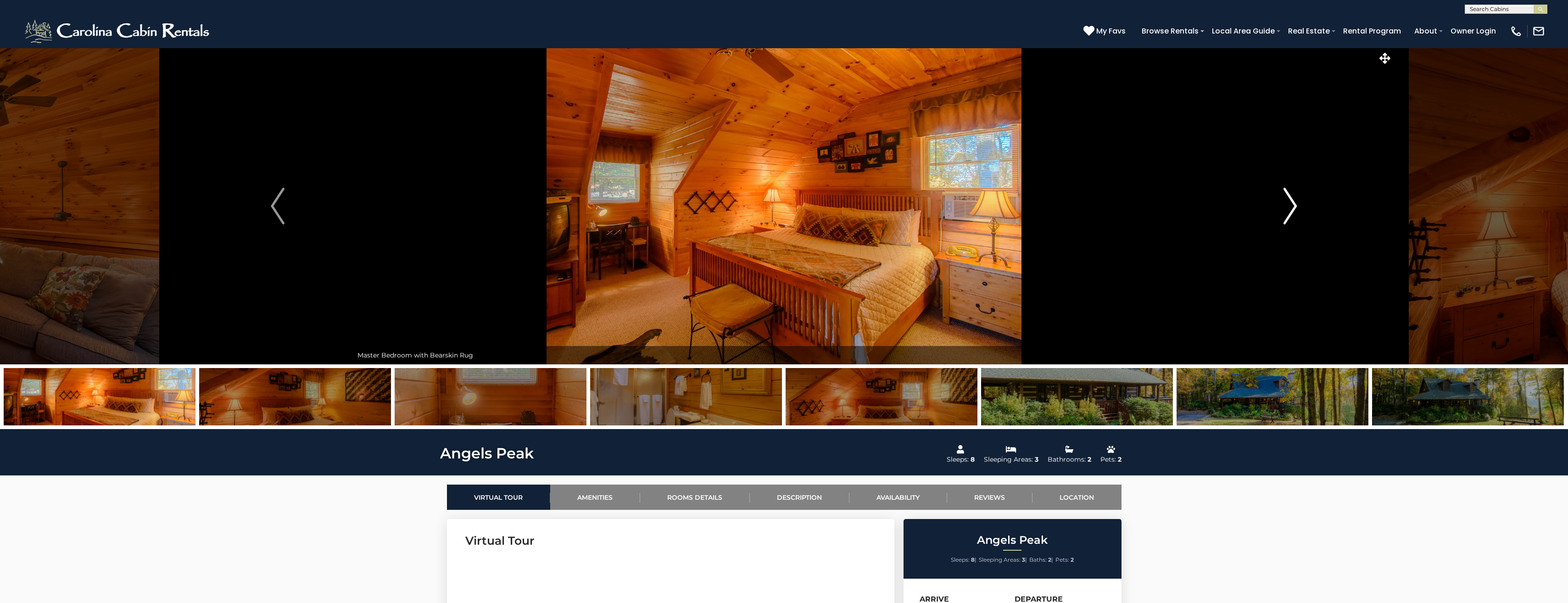
click at [777, 211] on img "Next" at bounding box center [1290, 206] width 14 height 37
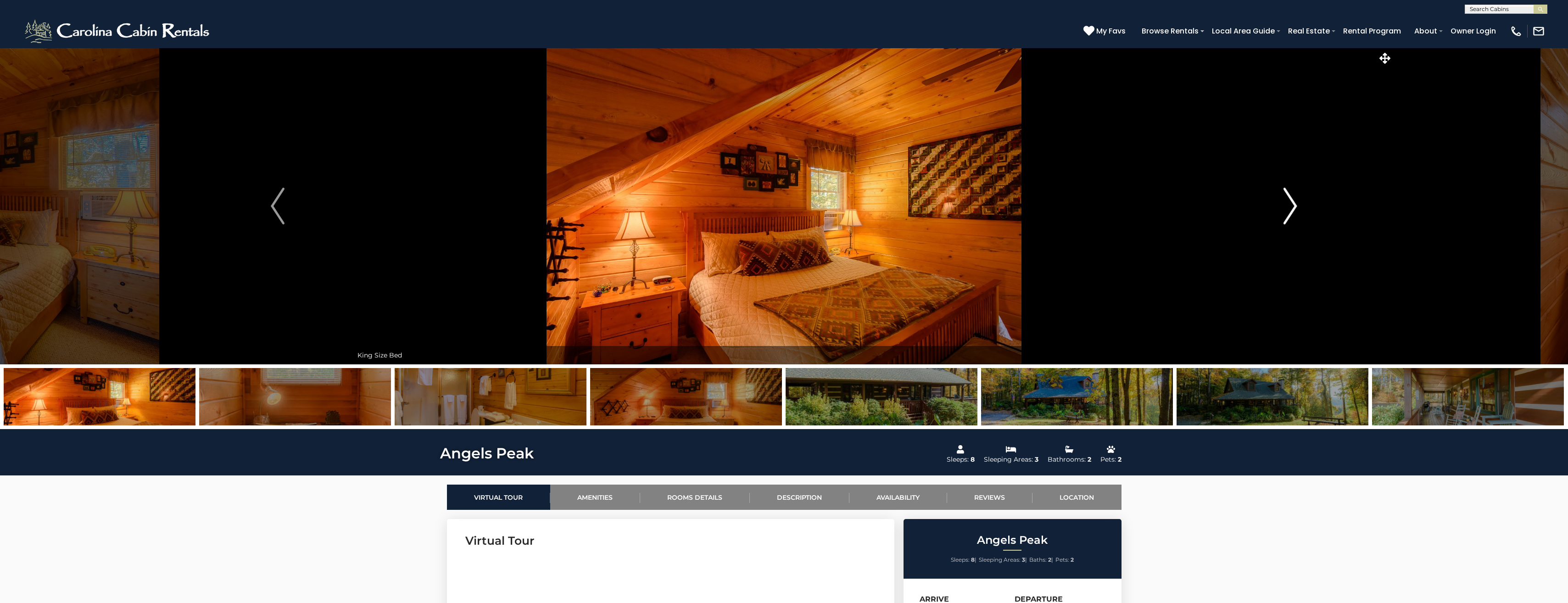
click at [777, 211] on img "Next" at bounding box center [1290, 206] width 14 height 37
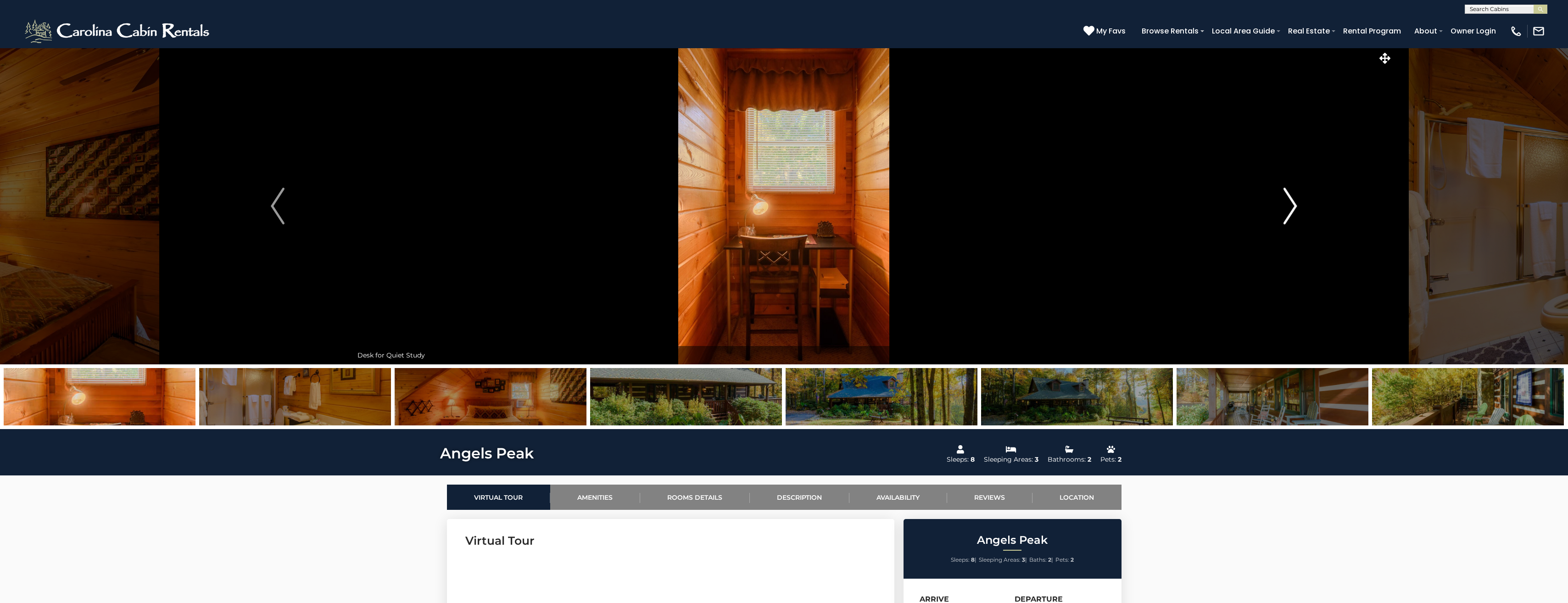
click at [777, 211] on img "Next" at bounding box center [1290, 206] width 14 height 37
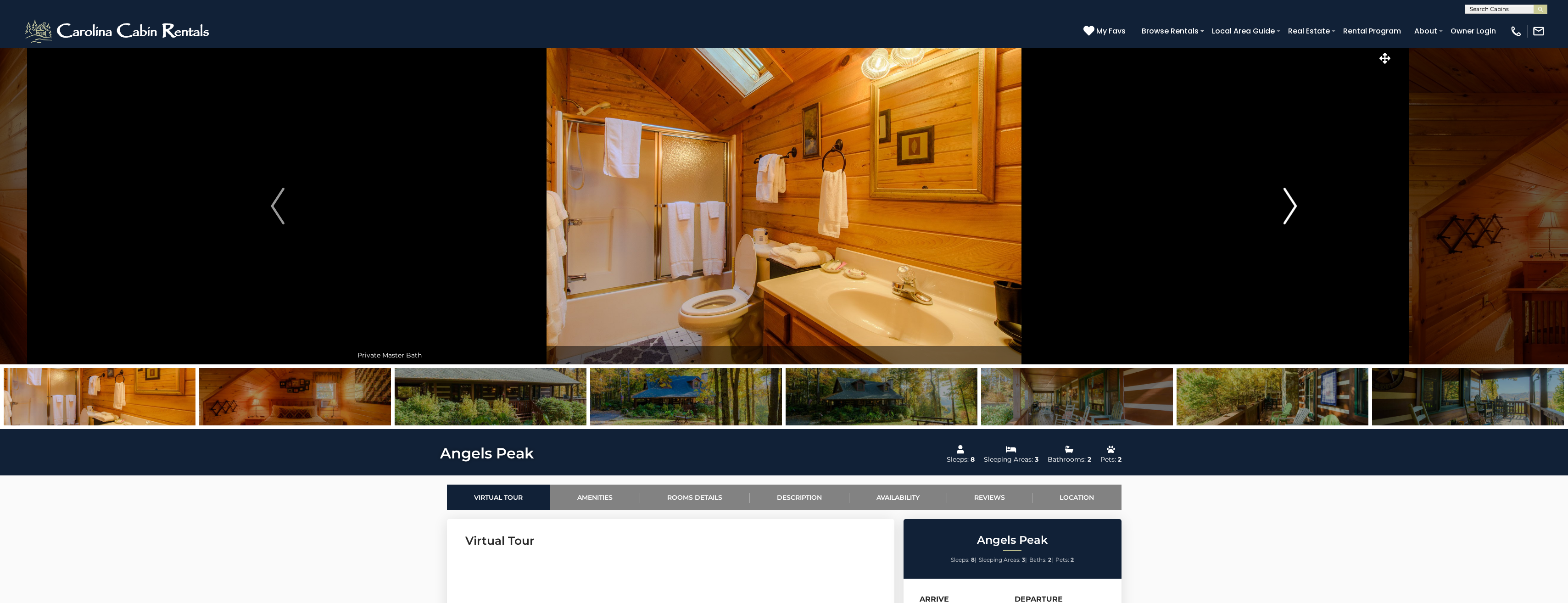
click at [777, 211] on img "Next" at bounding box center [1290, 206] width 14 height 37
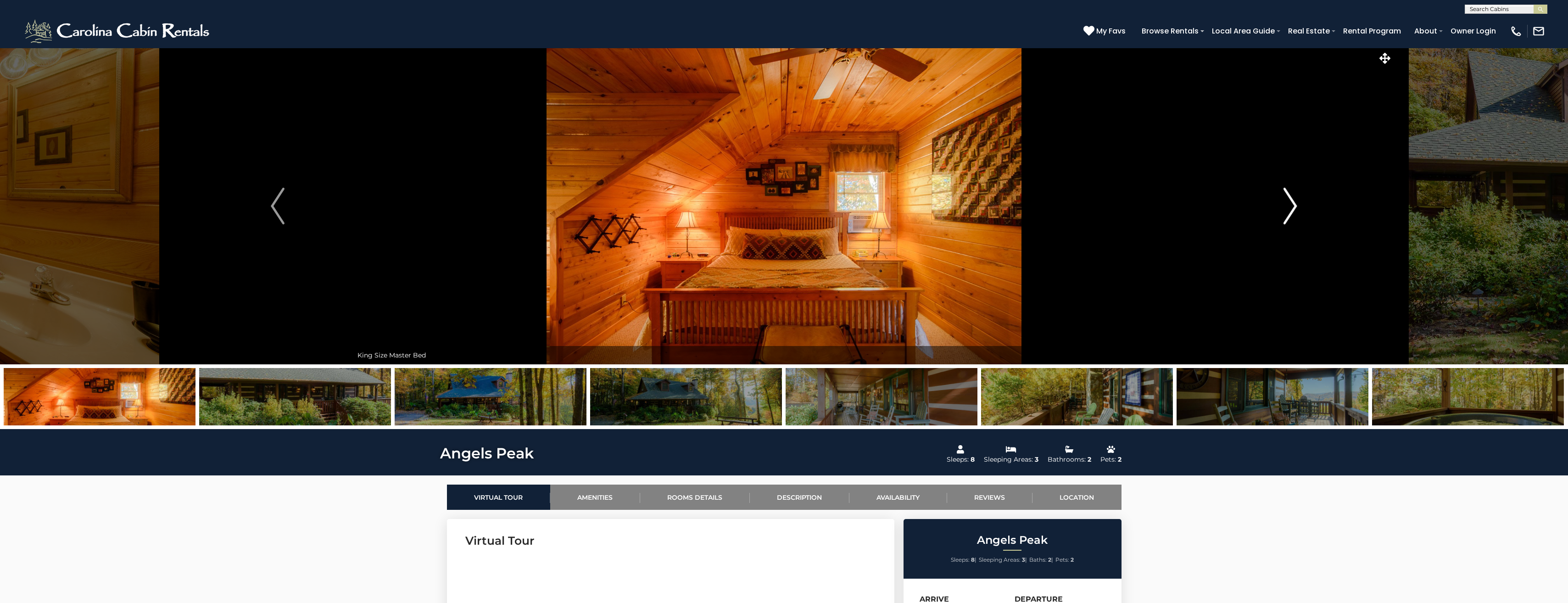
click at [777, 211] on img "Next" at bounding box center [1290, 206] width 14 height 37
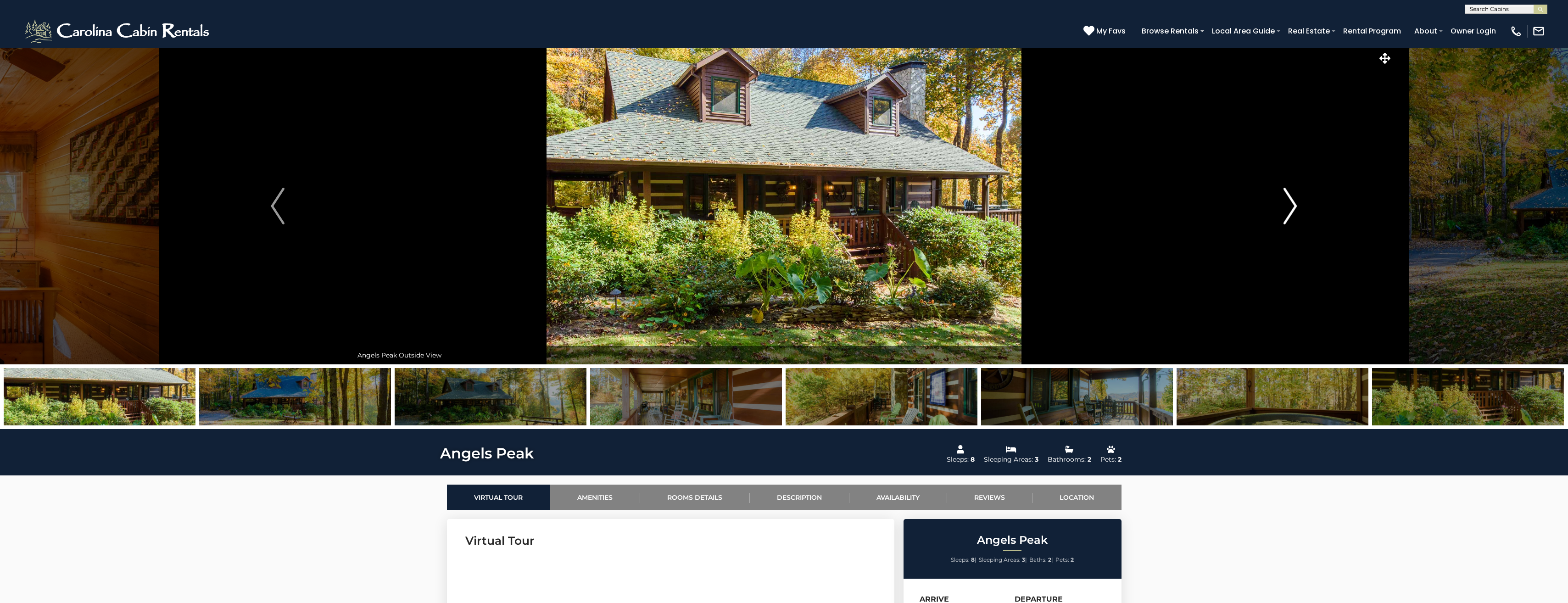
click at [777, 211] on img "Next" at bounding box center [1290, 206] width 14 height 37
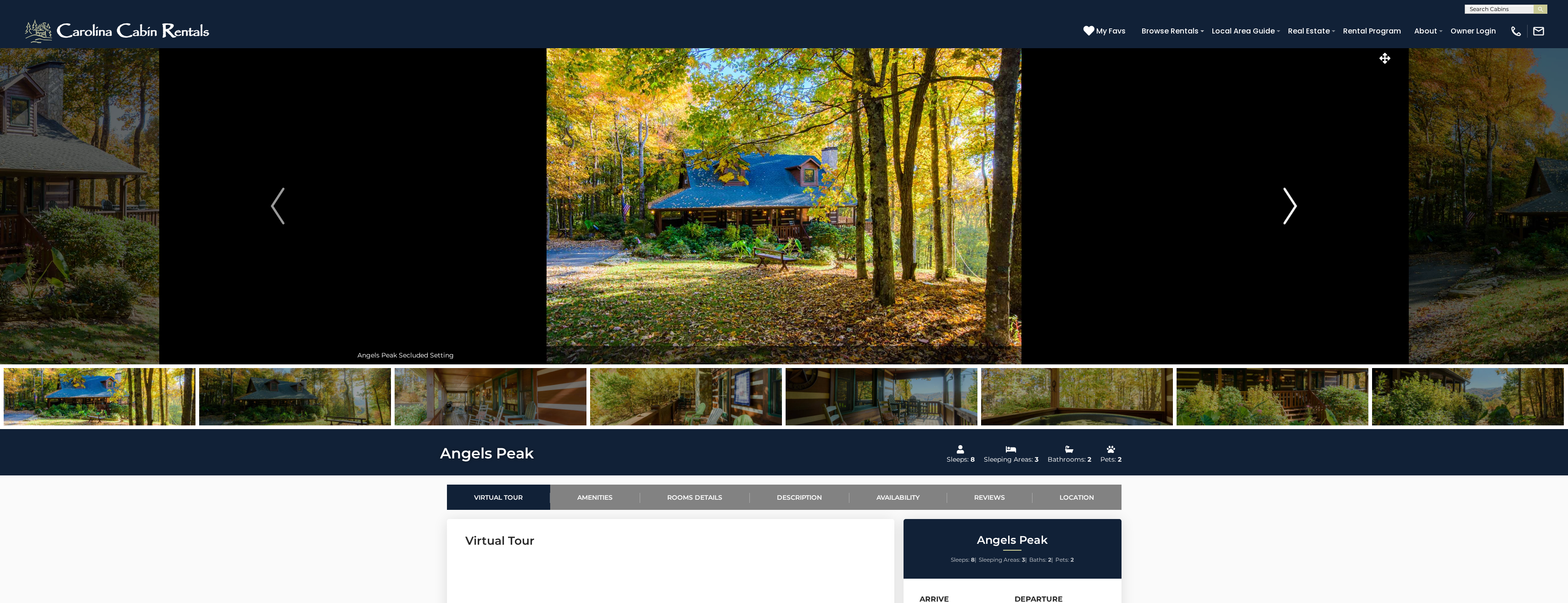
click at [777, 211] on img "Next" at bounding box center [1290, 206] width 14 height 37
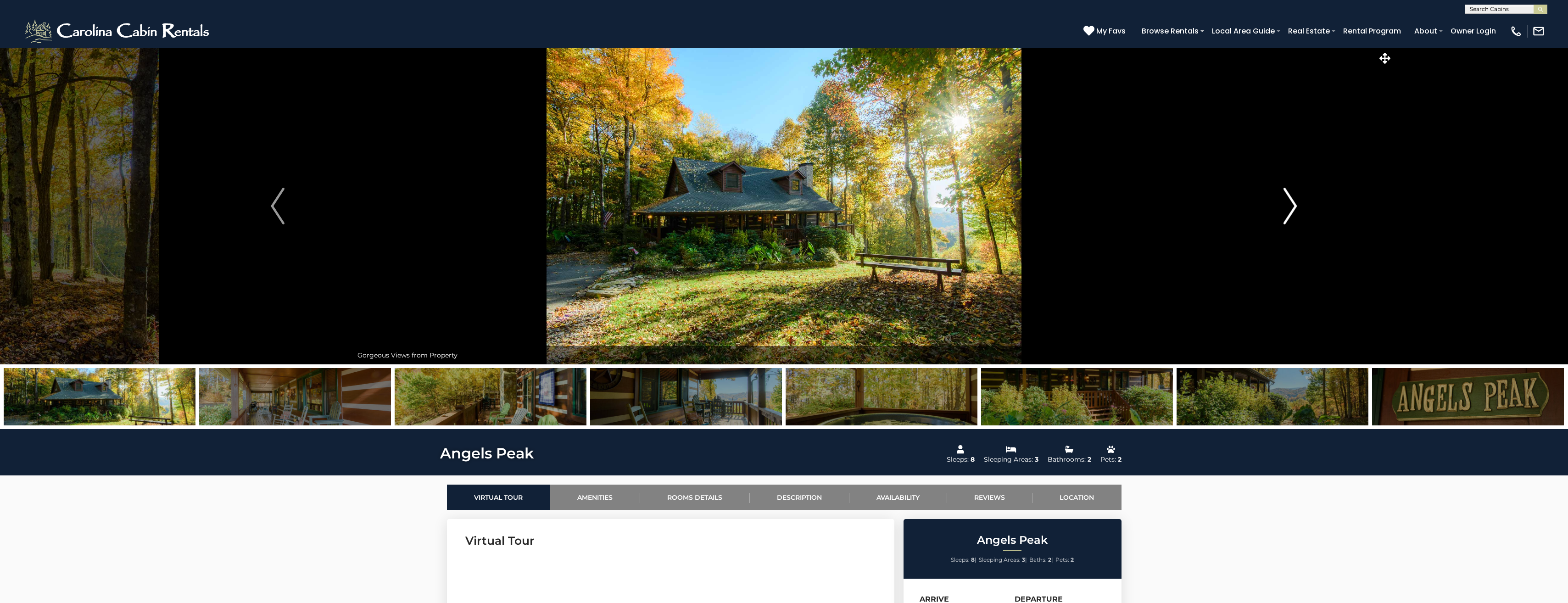
click at [777, 211] on img "Next" at bounding box center [1290, 206] width 14 height 37
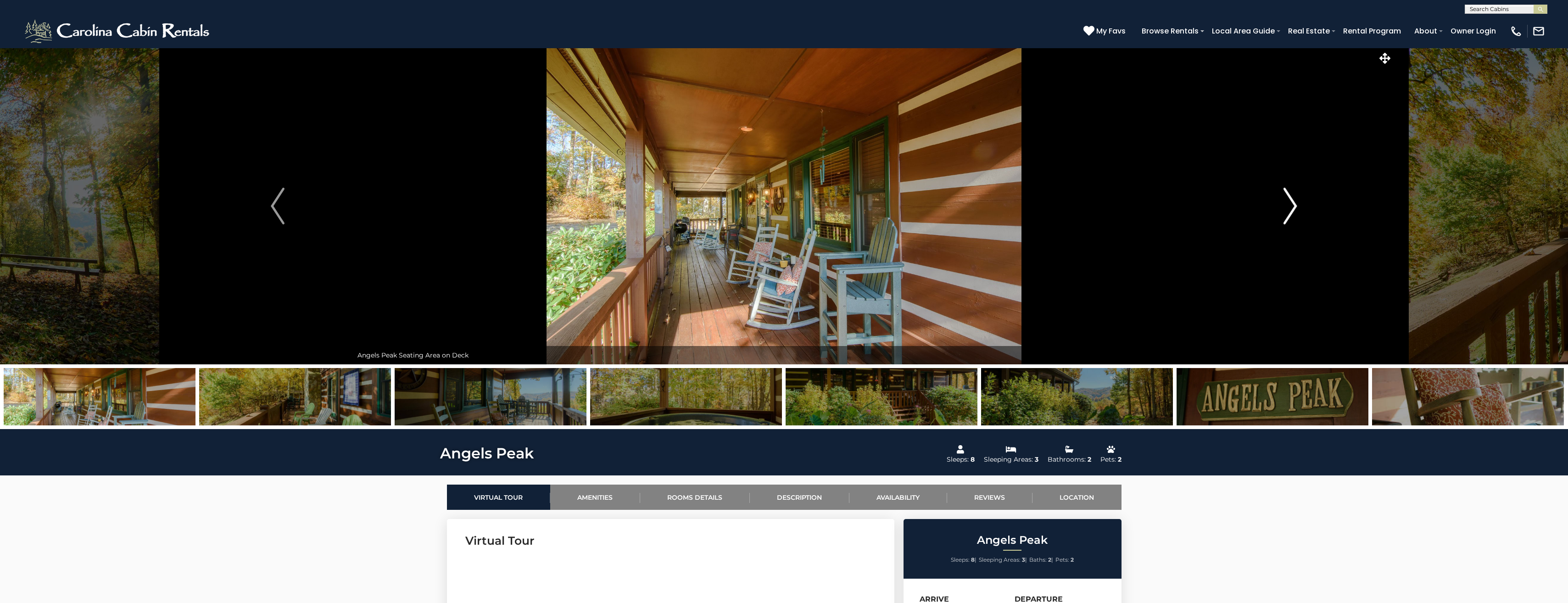
click at [777, 211] on img "Next" at bounding box center [1290, 206] width 14 height 37
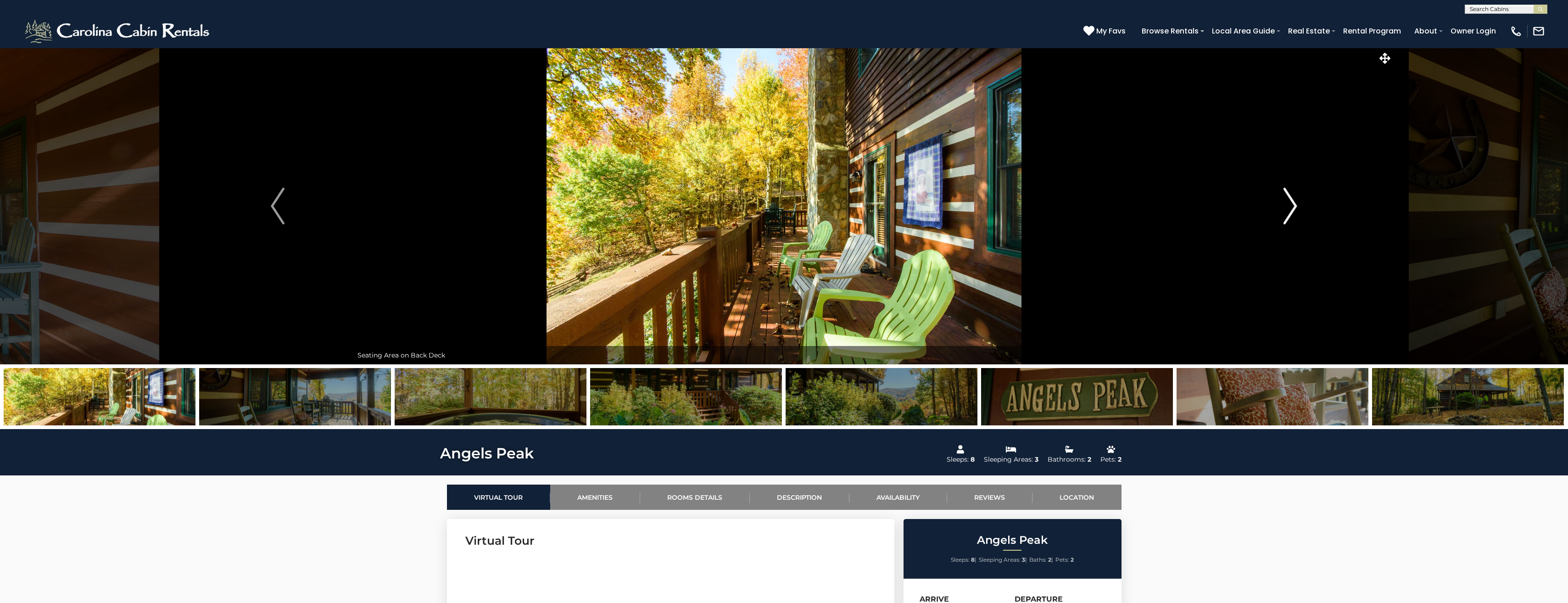
click at [777, 211] on img "Next" at bounding box center [1290, 206] width 14 height 37
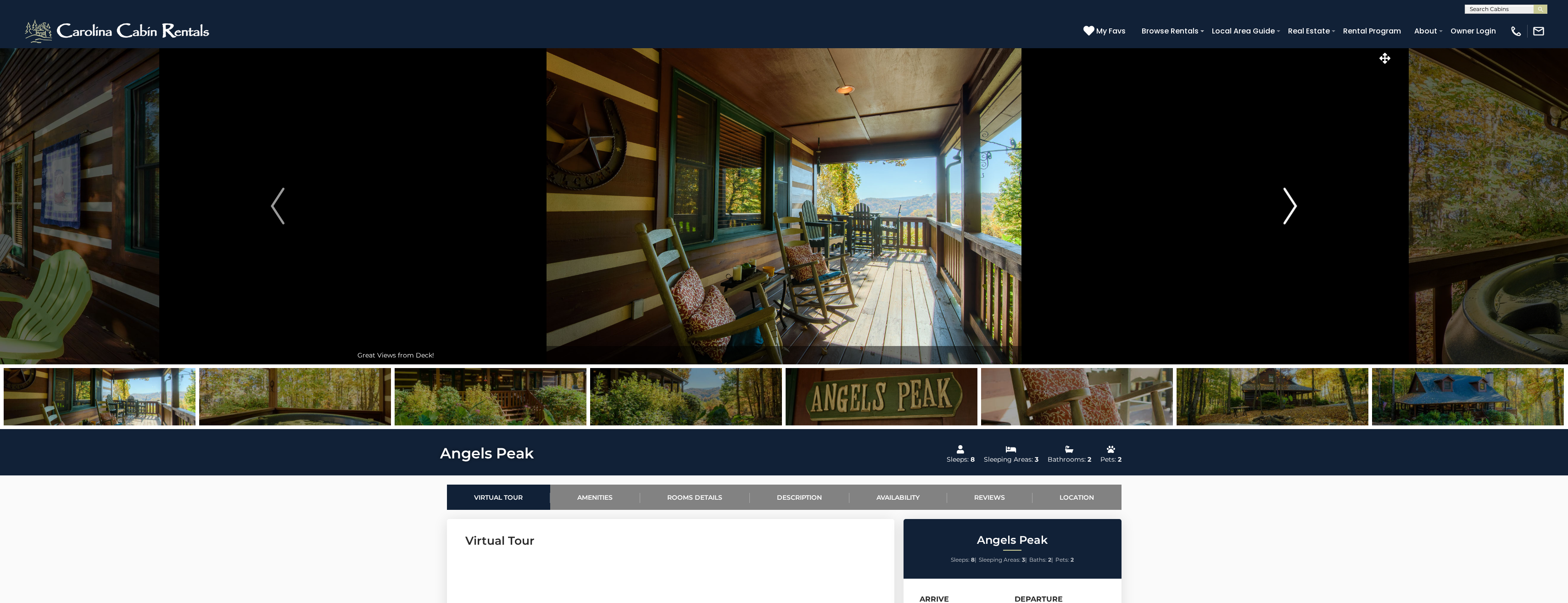
click at [777, 211] on img "Next" at bounding box center [1290, 206] width 14 height 37
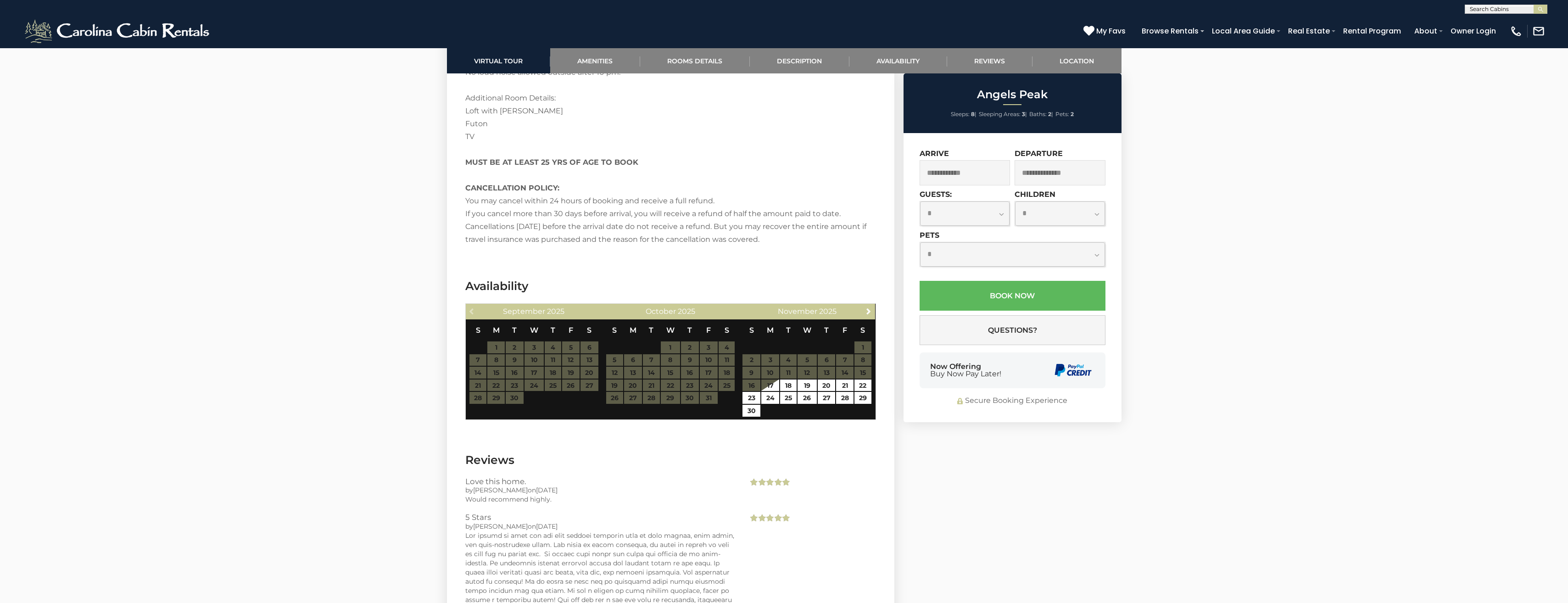
scroll to position [1468, 0]
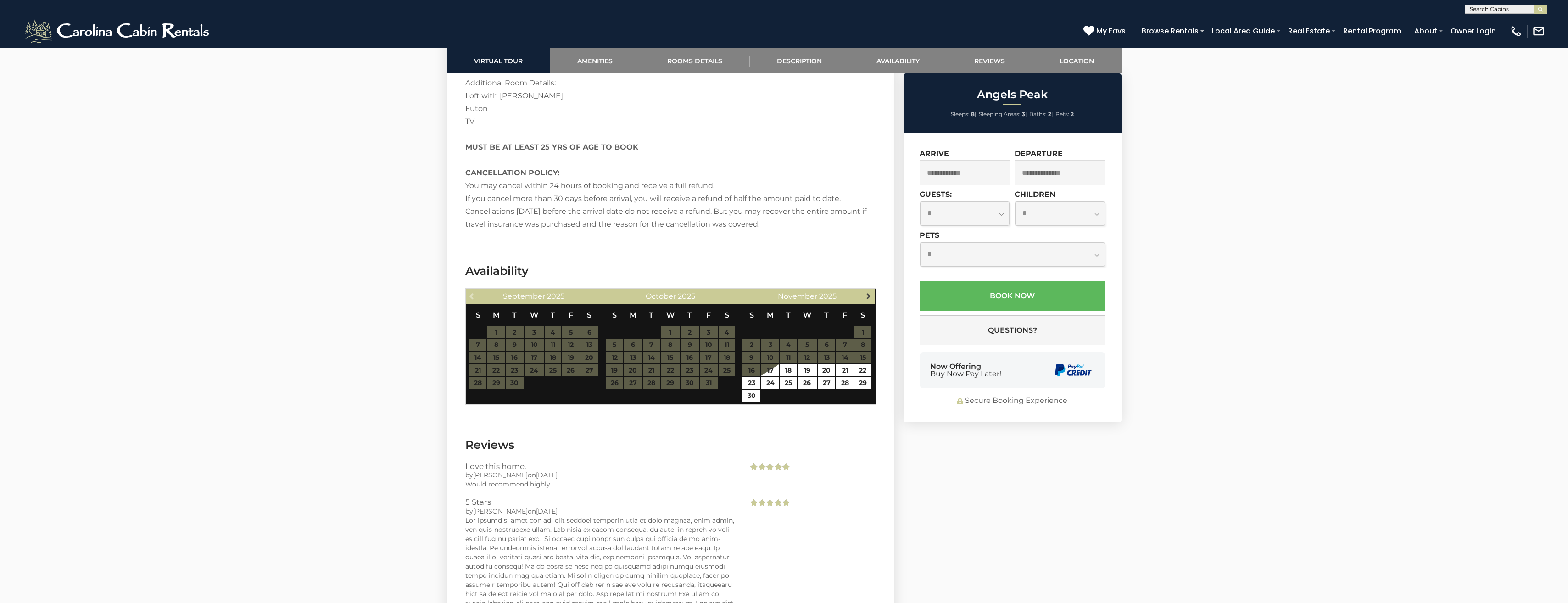
click at [777, 294] on span "Next" at bounding box center [869, 296] width 8 height 8
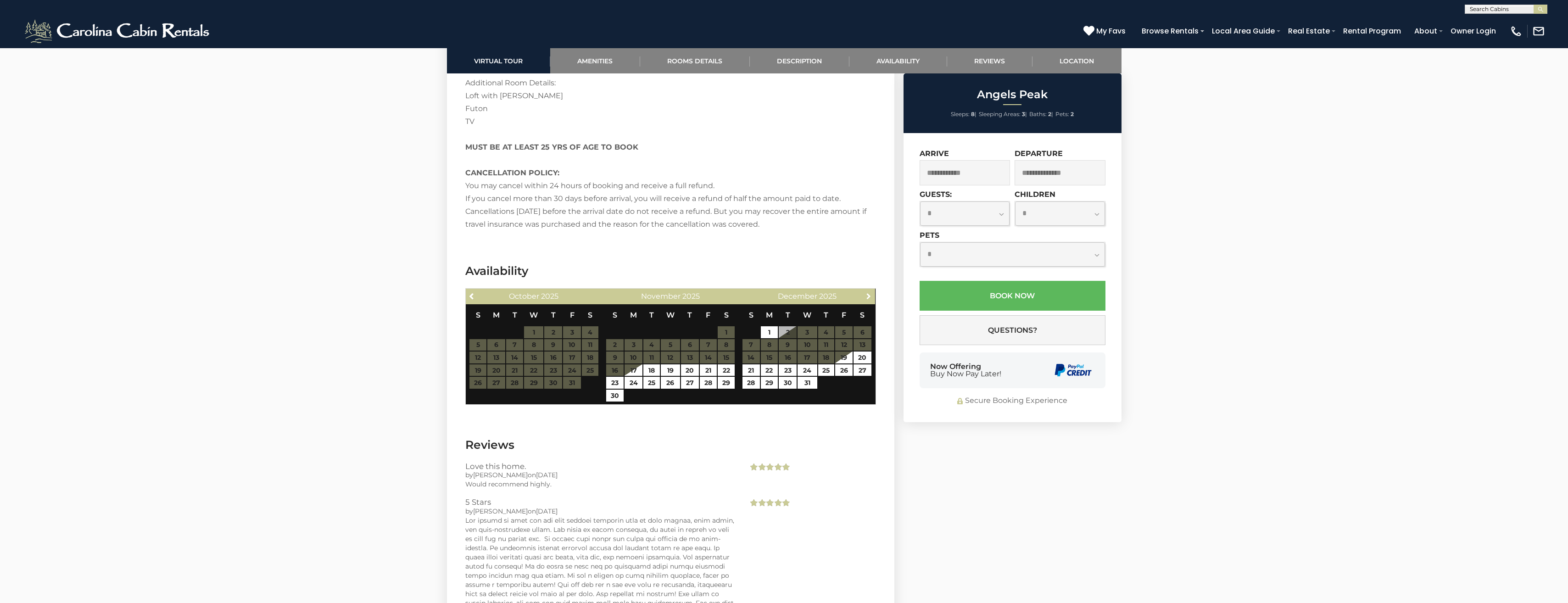
click at [777, 294] on span "Next" at bounding box center [869, 296] width 8 height 8
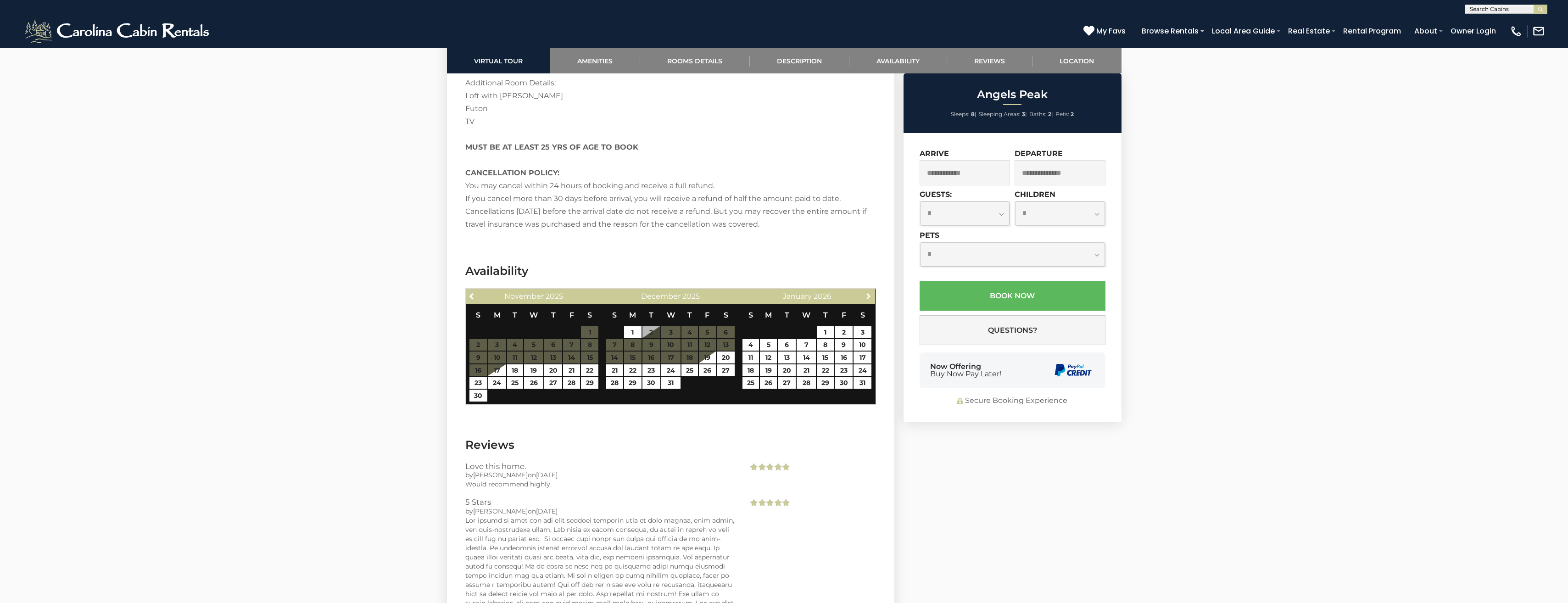
click at [777, 294] on span "Next" at bounding box center [869, 296] width 8 height 8
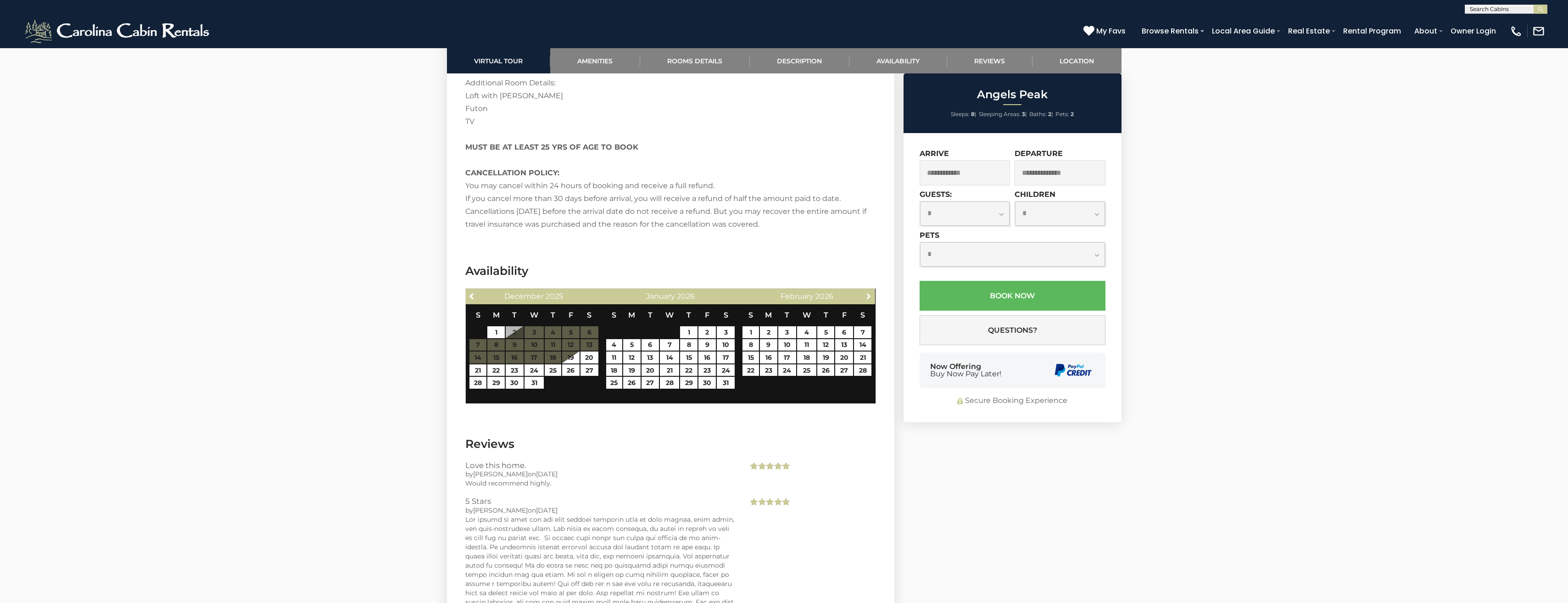
click at [777, 294] on span "Next" at bounding box center [869, 296] width 8 height 8
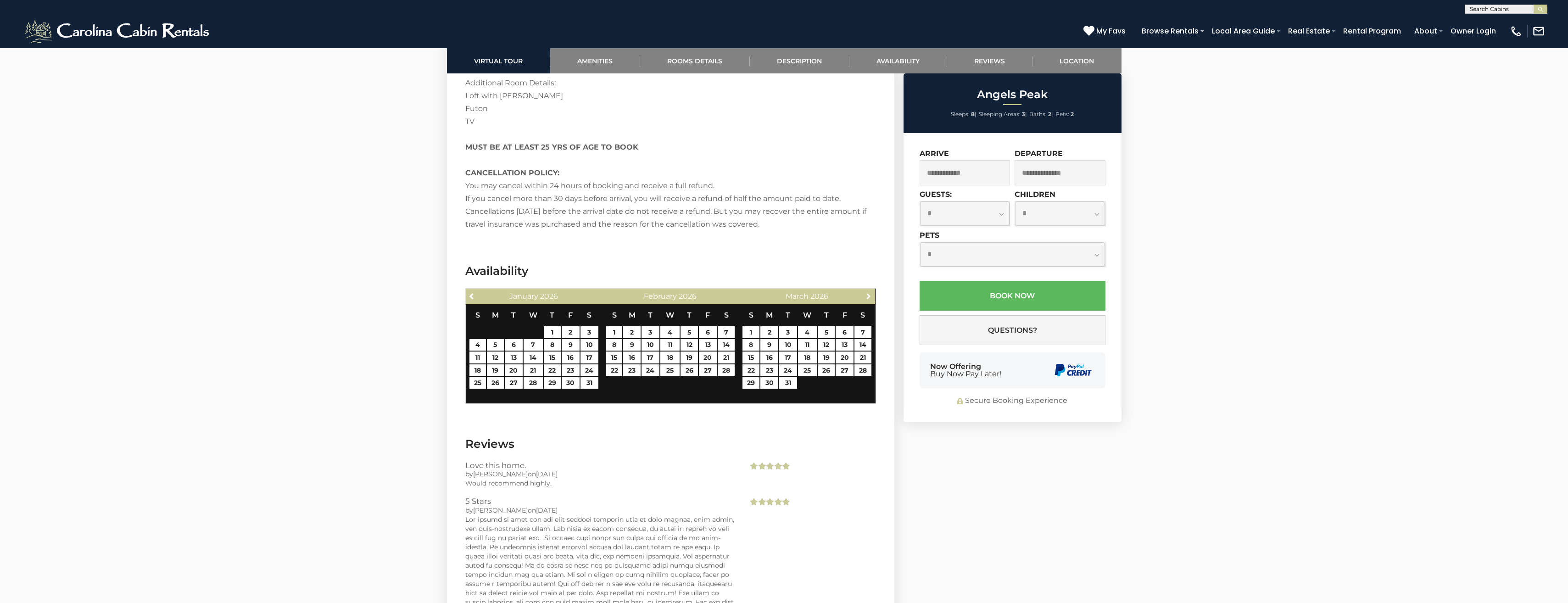
click at [777, 294] on span "Next" at bounding box center [869, 296] width 8 height 8
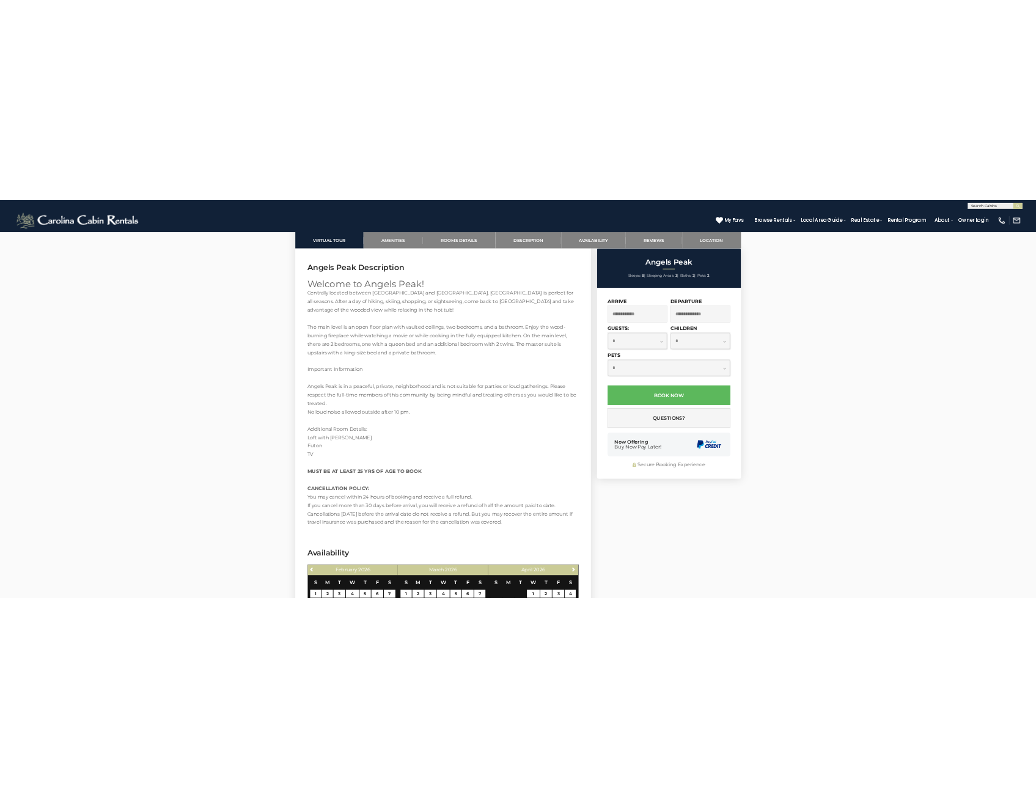
scroll to position [1466, 0]
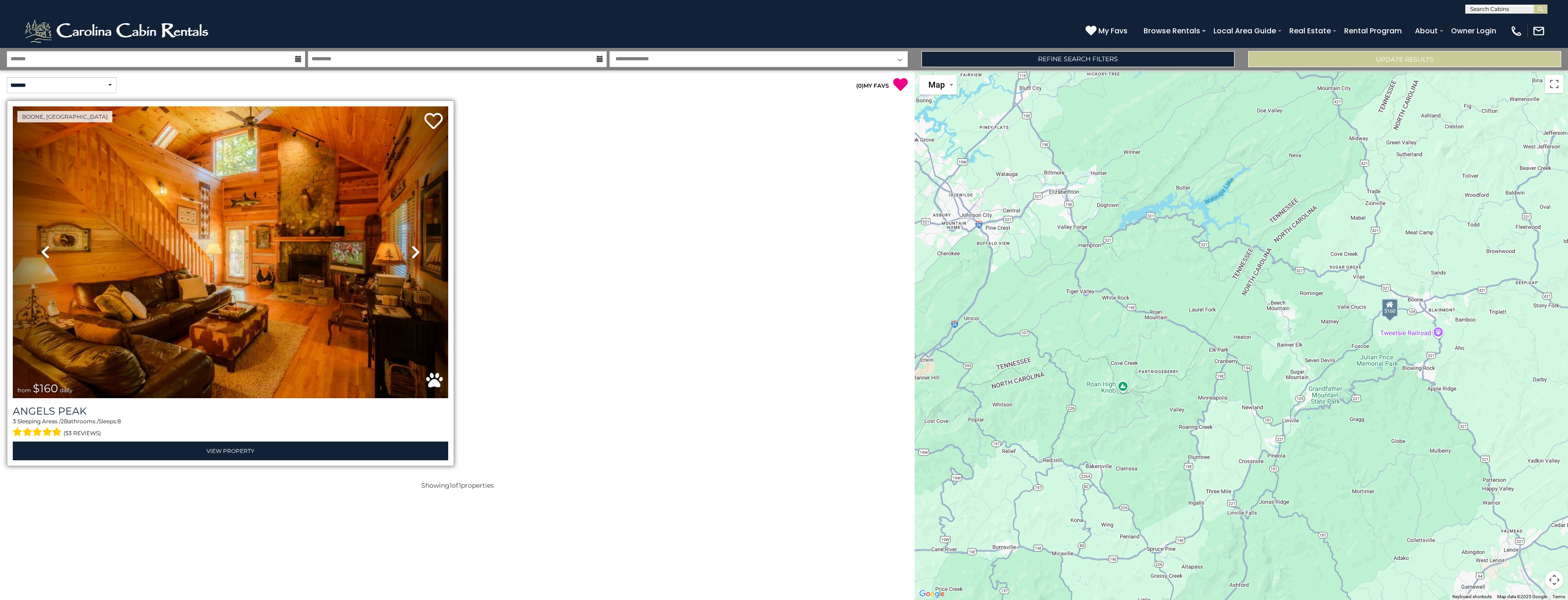
click at [327, 463] on div "Boone, NC" at bounding box center [230, 282] width 447 height 365
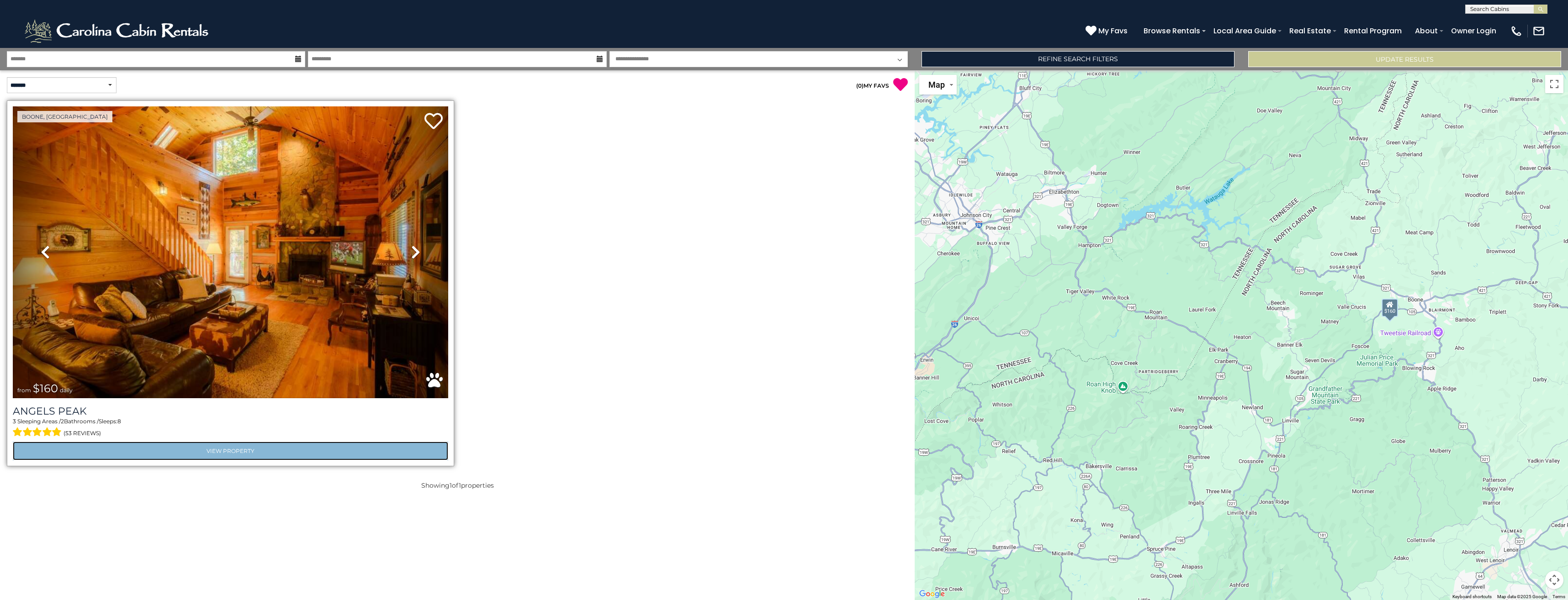
click at [296, 452] on link "View Property" at bounding box center [230, 451] width 435 height 19
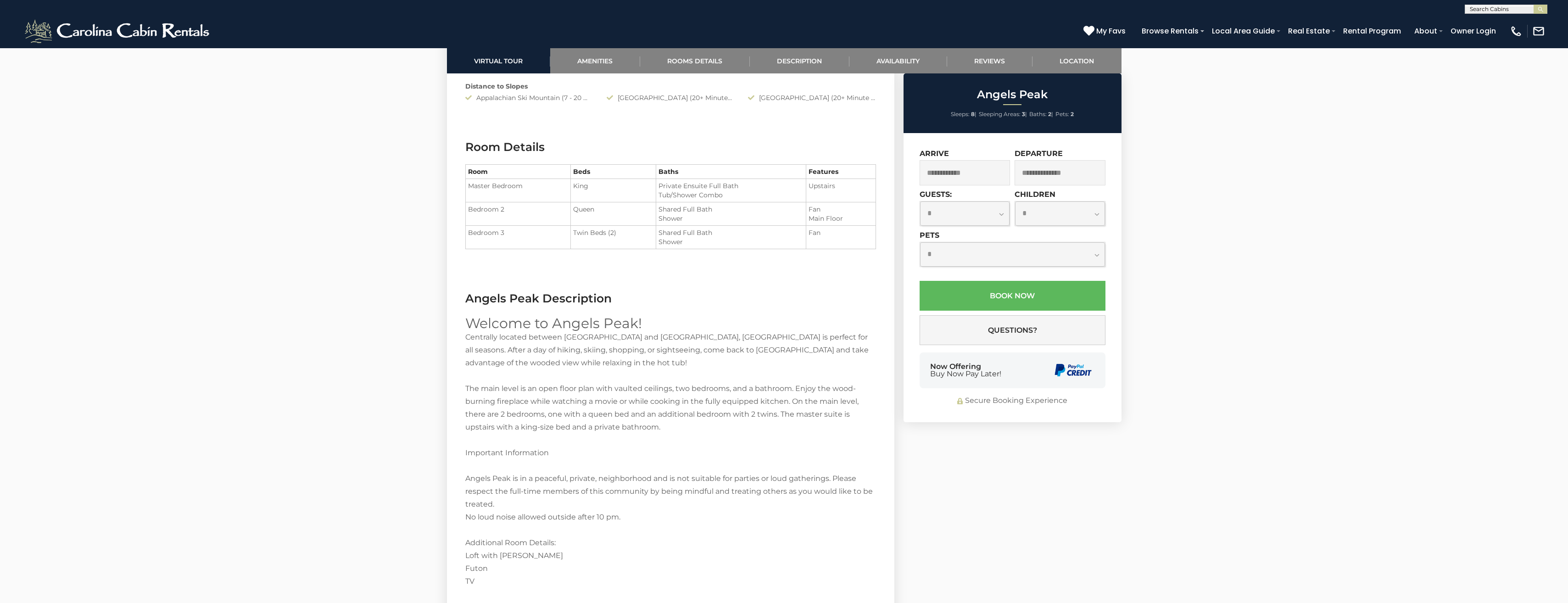
scroll to position [1009, 0]
